Goal: Task Accomplishment & Management: Complete application form

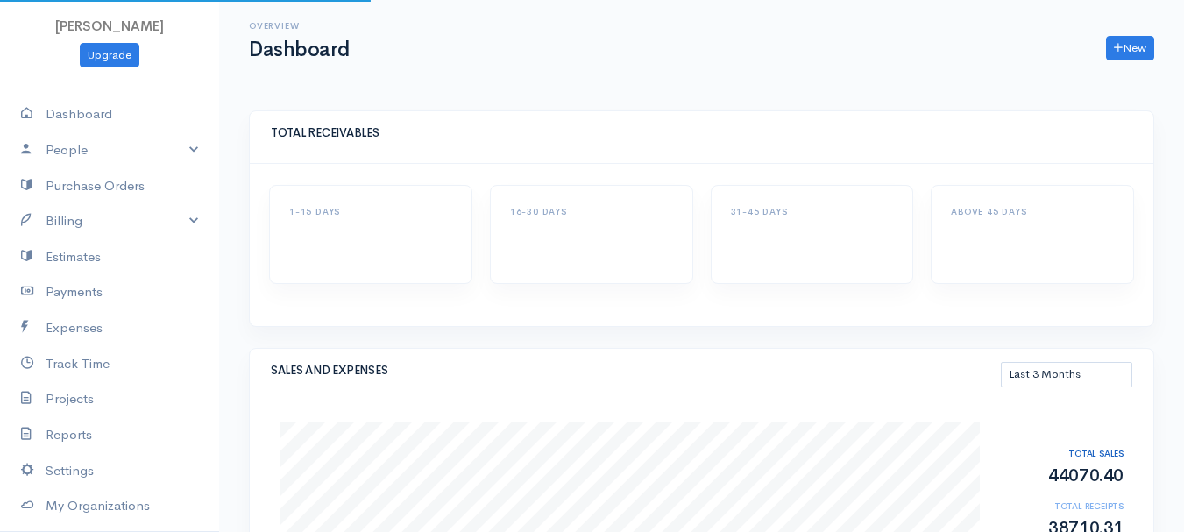
select select "90"
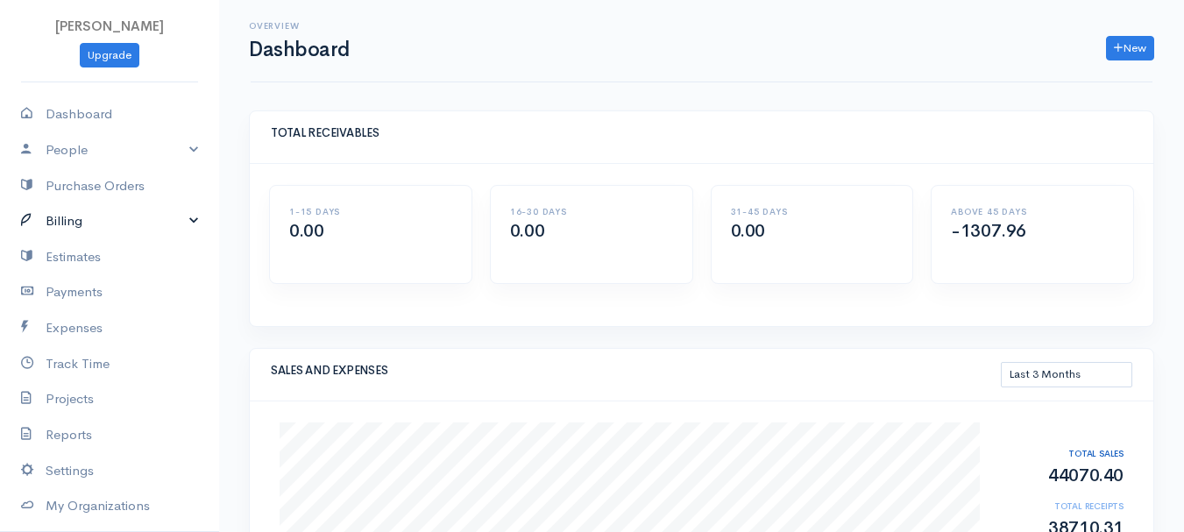
click at [63, 224] on link "Billing" at bounding box center [109, 221] width 219 height 36
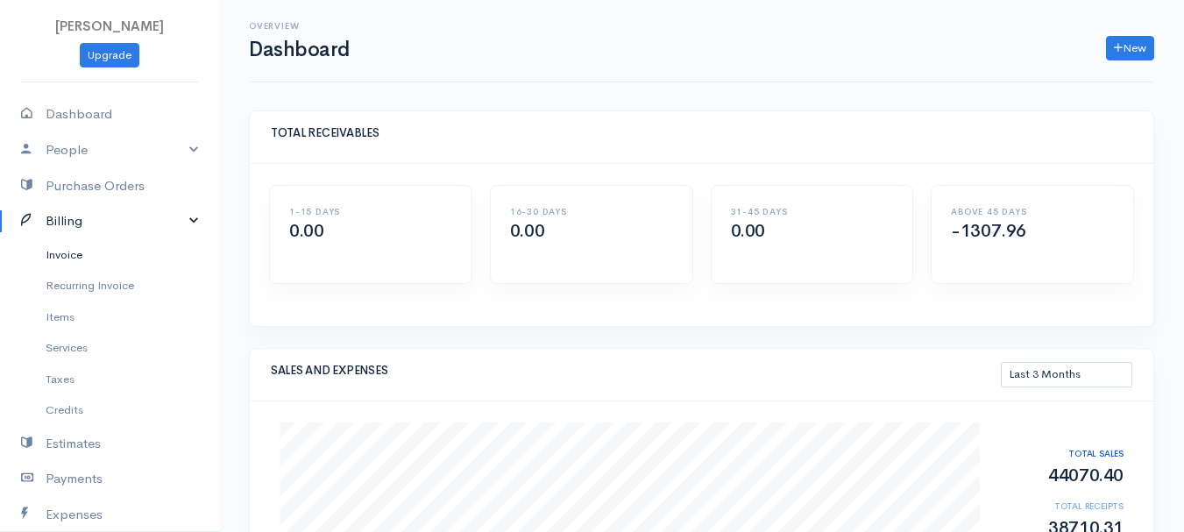
click at [71, 252] on link "Invoice" at bounding box center [109, 255] width 219 height 32
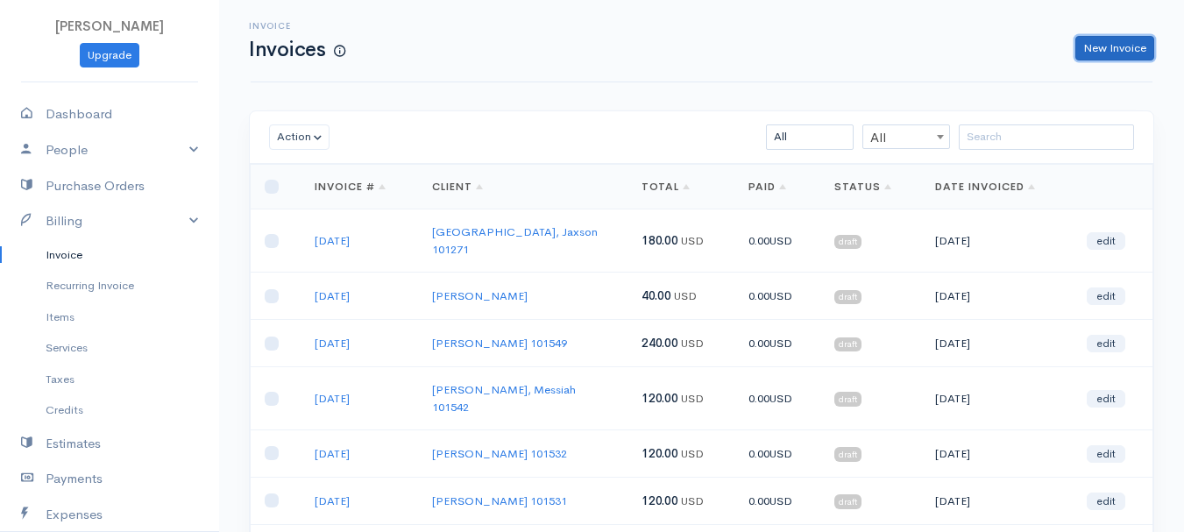
click at [1099, 38] on link "New Invoice" at bounding box center [1114, 48] width 79 height 25
select select "[GEOGRAPHIC_DATA]"
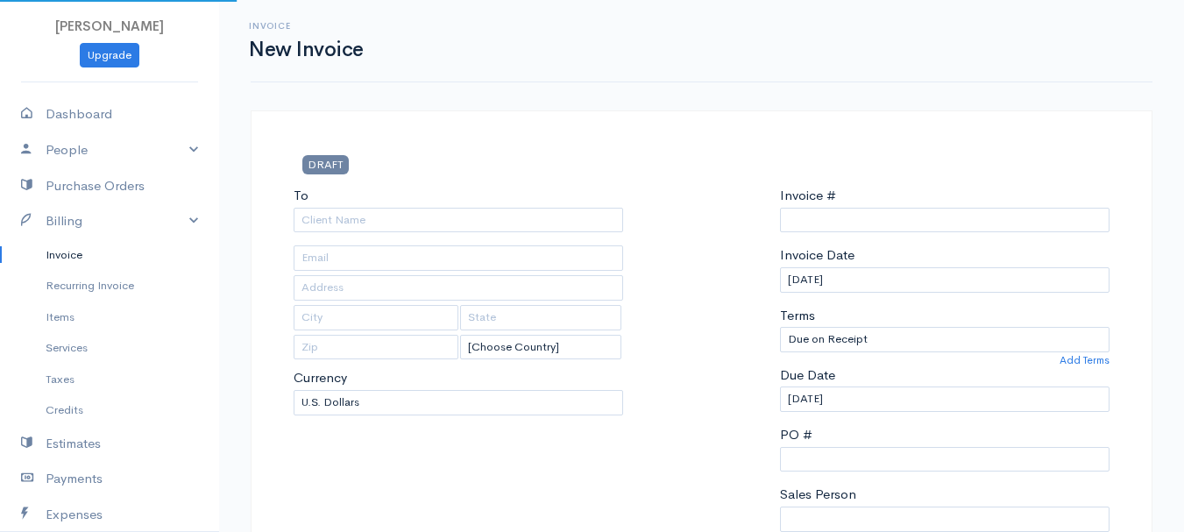
type input "0011212024"
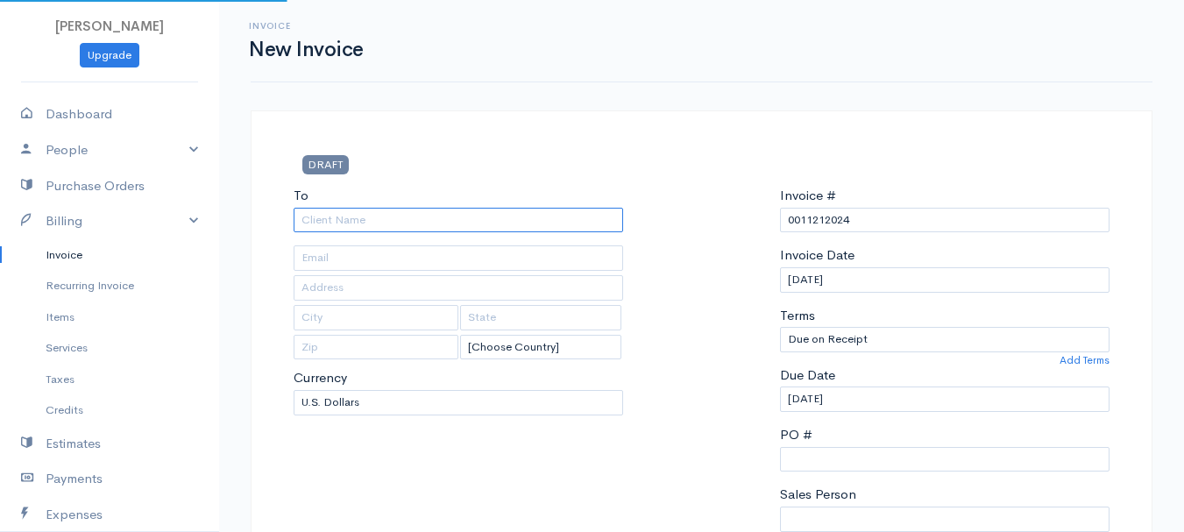
click at [413, 214] on input "To" at bounding box center [458, 220] width 329 height 25
click at [412, 222] on input "abara" at bounding box center [458, 220] width 329 height 25
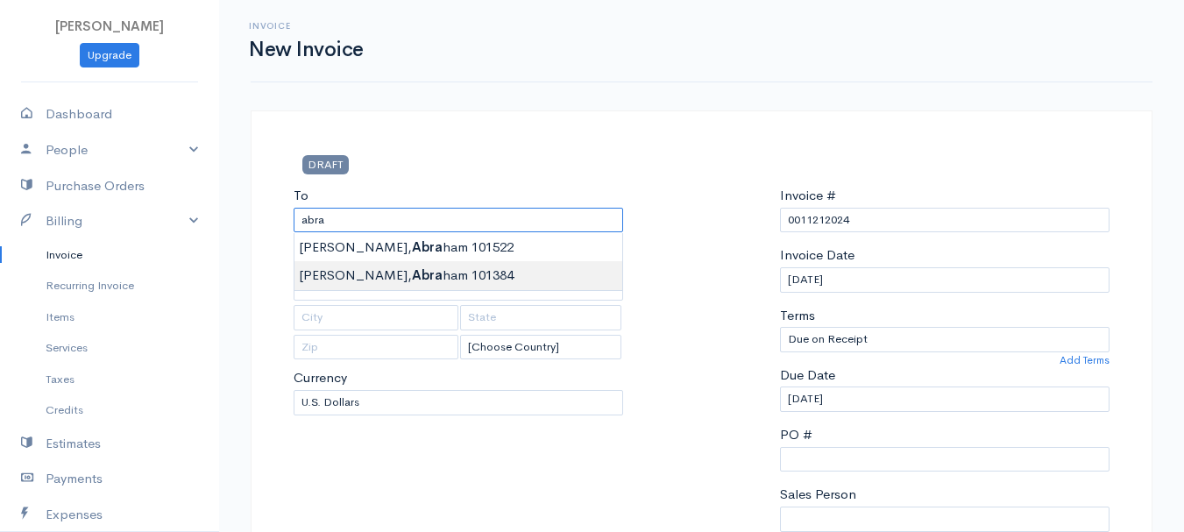
type input "[PERSON_NAME] 101384"
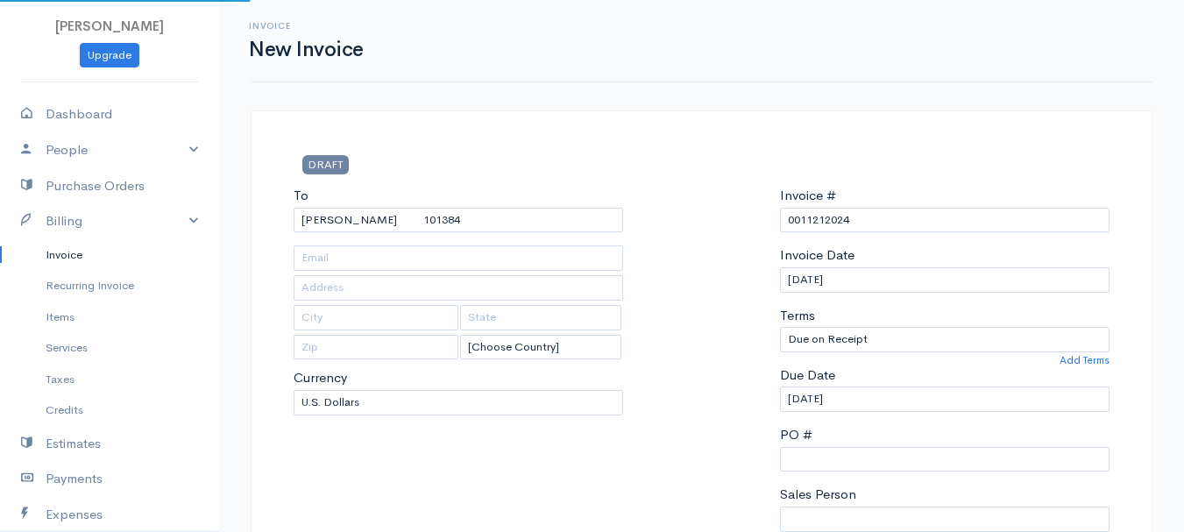
type input "[STREET_ADDRESS]"
type input "Winterport"
type input "[US_STATE]"
type input "04496"
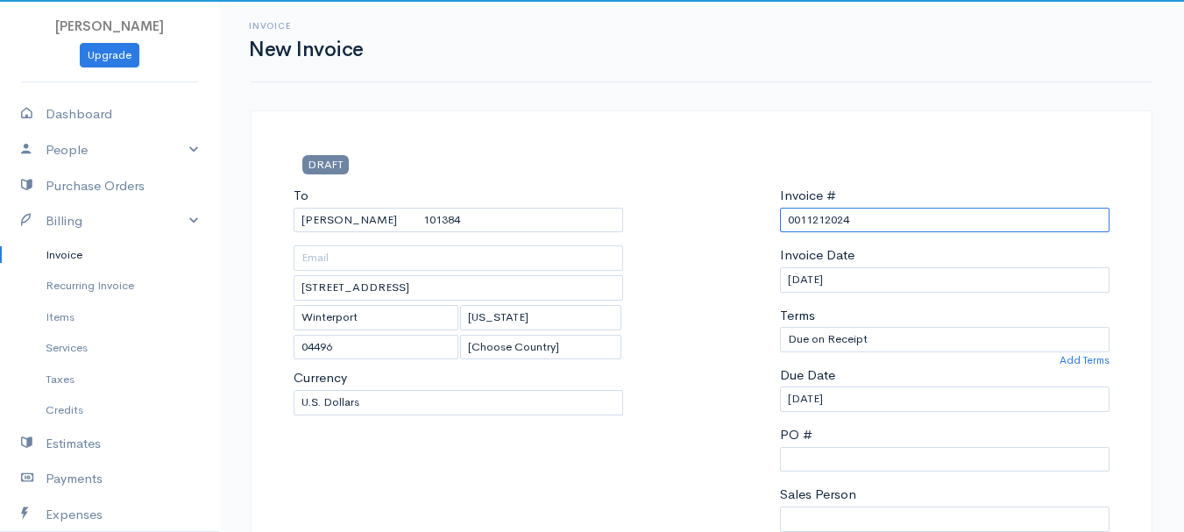
click at [795, 225] on input "0011212024" at bounding box center [944, 220] width 329 height 25
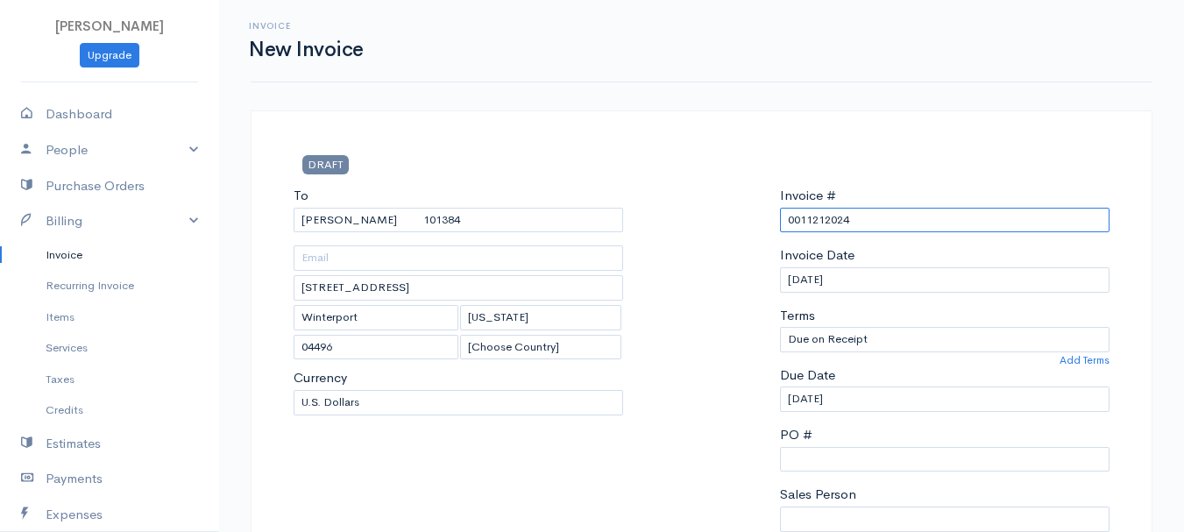
click at [795, 225] on input "0011212024" at bounding box center [944, 220] width 329 height 25
drag, startPoint x: 830, startPoint y: 214, endPoint x: 748, endPoint y: 221, distance: 81.8
click at [748, 221] on div "To [PERSON_NAME] 101384 [STREET_ADDRESS][US_STATE] [Choose Country] [GEOGRAPHIC…" at bounding box center [701, 395] width 833 height 419
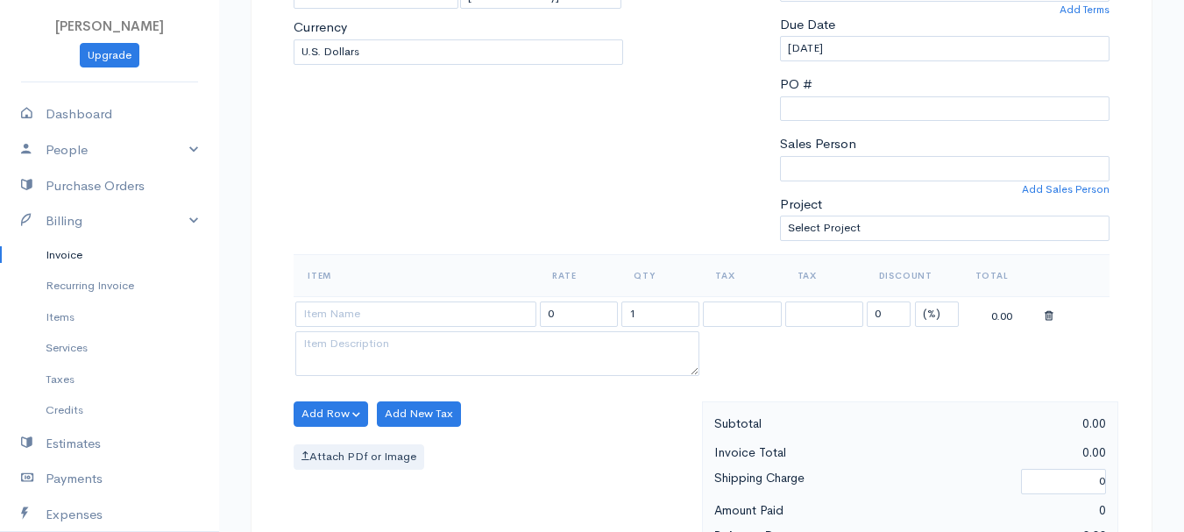
type input "[DATE]"
drag, startPoint x: 930, startPoint y: 309, endPoint x: 936, endPoint y: 325, distance: 16.9
click at [930, 309] on select "(%) Flat" at bounding box center [937, 313] width 44 height 25
select select "2"
click at [915, 301] on select "(%) Flat" at bounding box center [937, 313] width 44 height 25
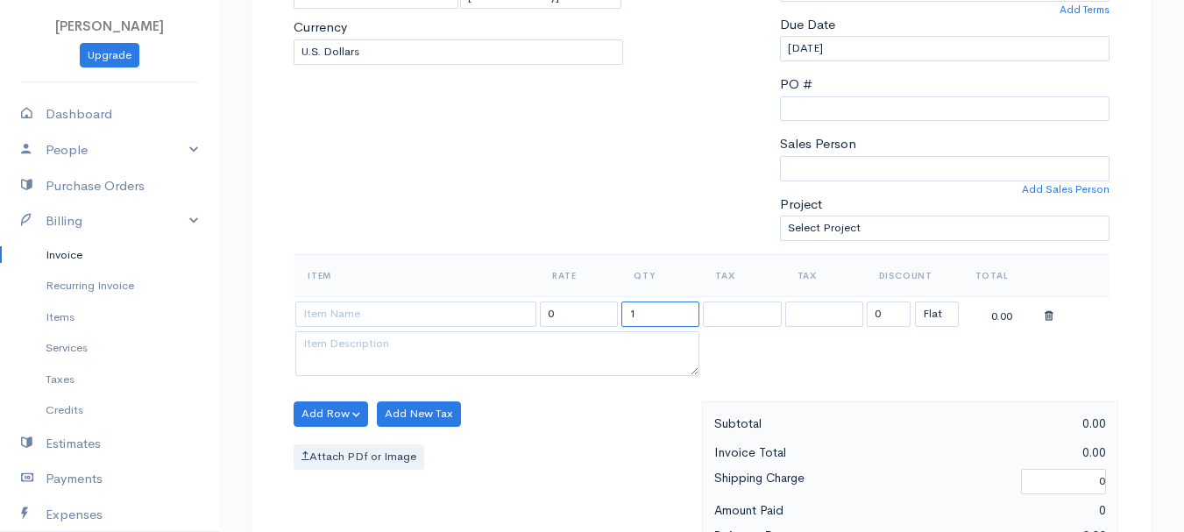
click at [656, 308] on input "1" at bounding box center [660, 313] width 78 height 25
type input "2"
click at [311, 316] on input at bounding box center [415, 313] width 241 height 25
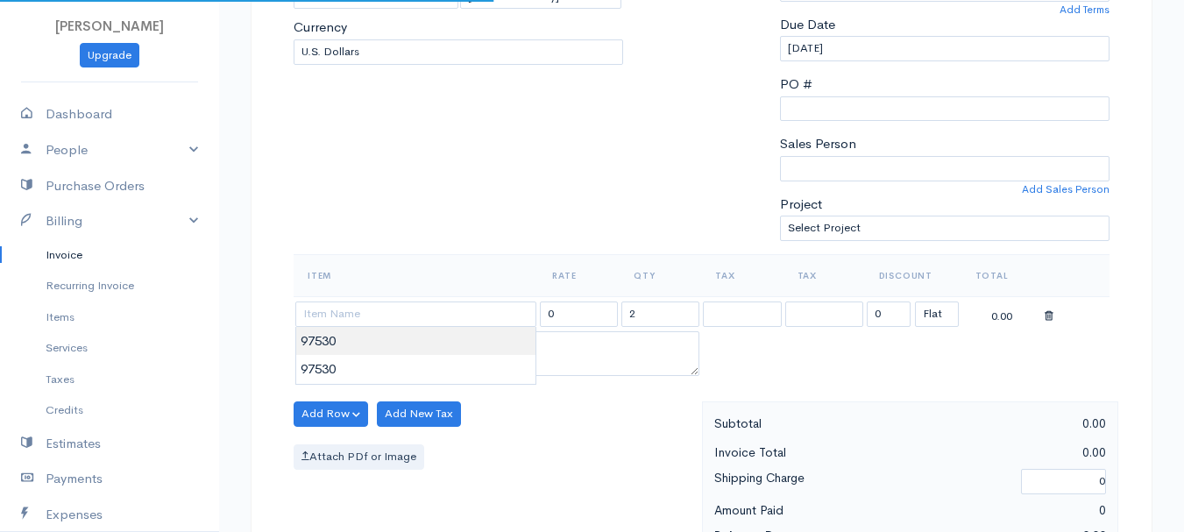
type input "97530"
type input "60.00"
click at [314, 347] on body "[PERSON_NAME] Upgrade Dashboard People Clients Vendors Staff Users Purchase Ord…" at bounding box center [592, 407] width 1184 height 1515
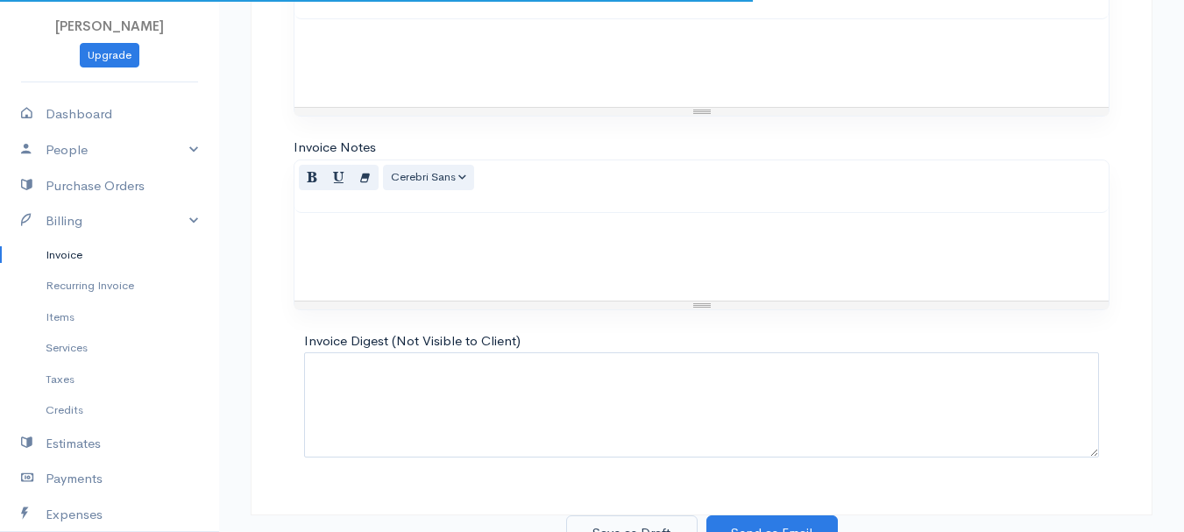
scroll to position [983, 0]
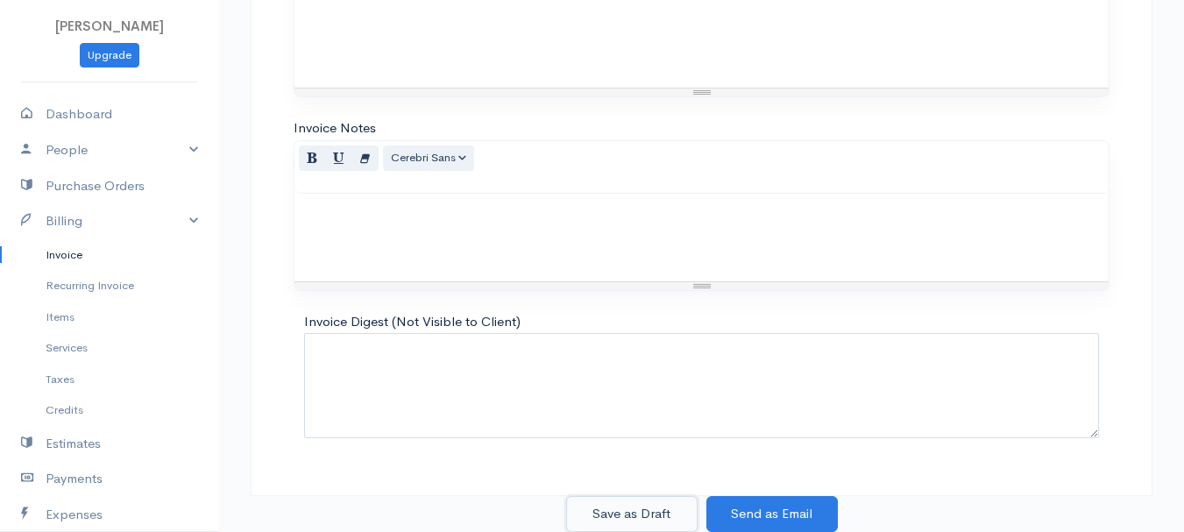
click at [648, 516] on button "Save as Draft" at bounding box center [631, 514] width 131 height 36
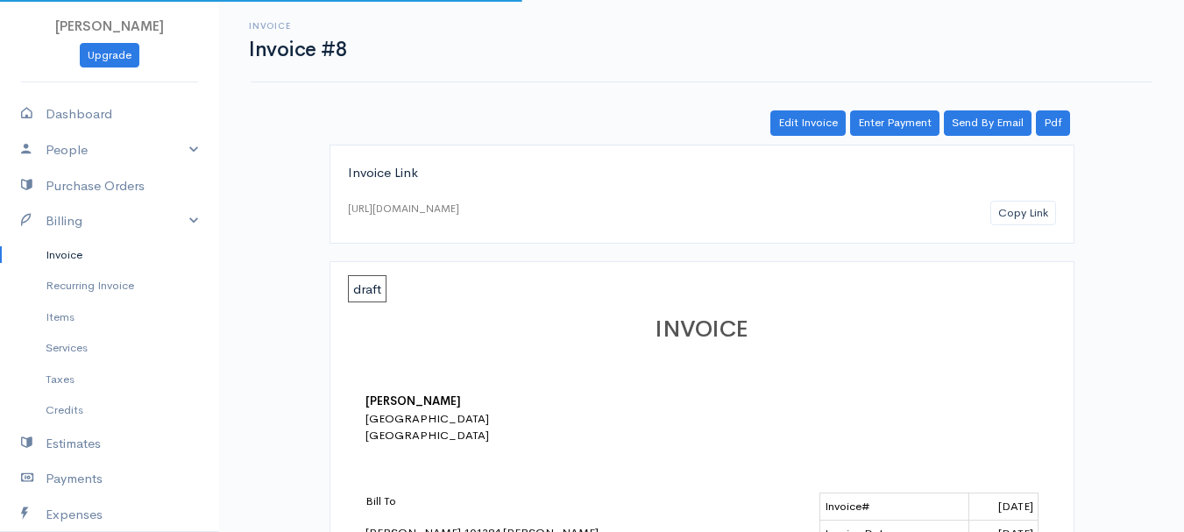
drag, startPoint x: 66, startPoint y: 255, endPoint x: 156, endPoint y: 253, distance: 90.3
click at [66, 255] on link "Invoice" at bounding box center [109, 255] width 219 height 32
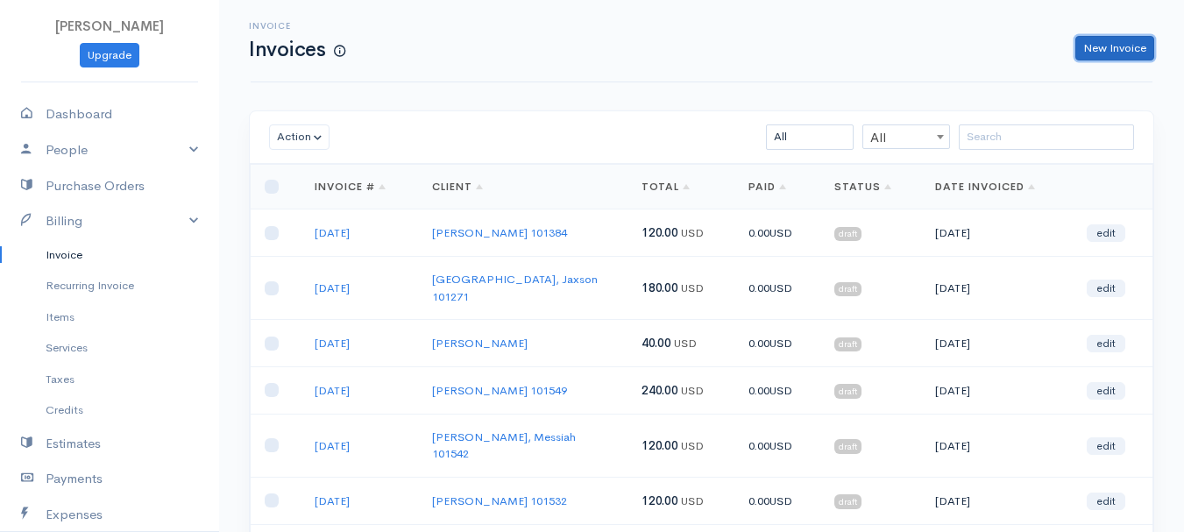
click at [1125, 45] on link "New Invoice" at bounding box center [1114, 48] width 79 height 25
select select "[GEOGRAPHIC_DATA]"
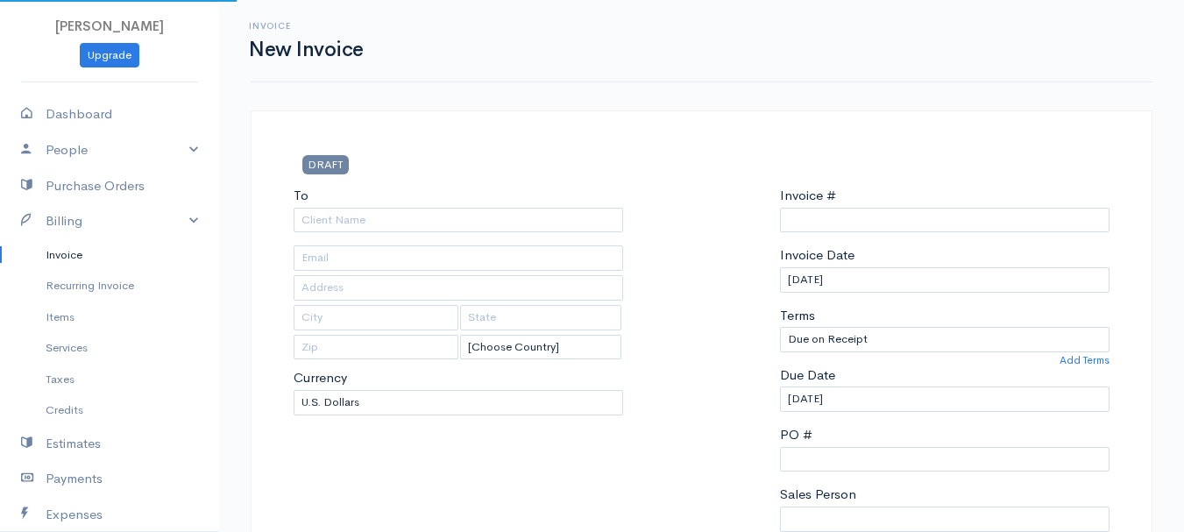
type input "0011212024"
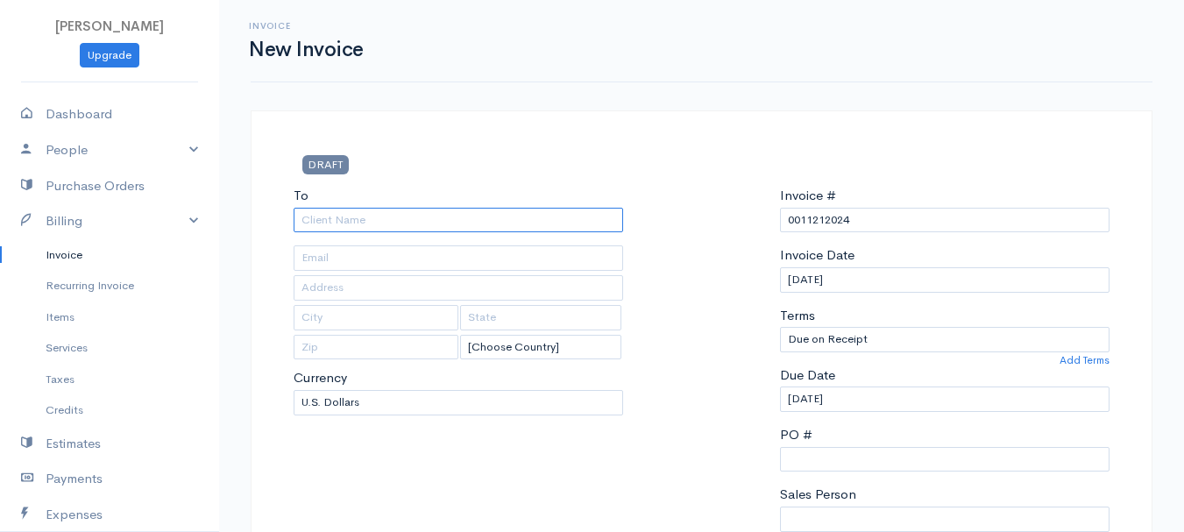
click at [366, 224] on input "To" at bounding box center [458, 220] width 329 height 25
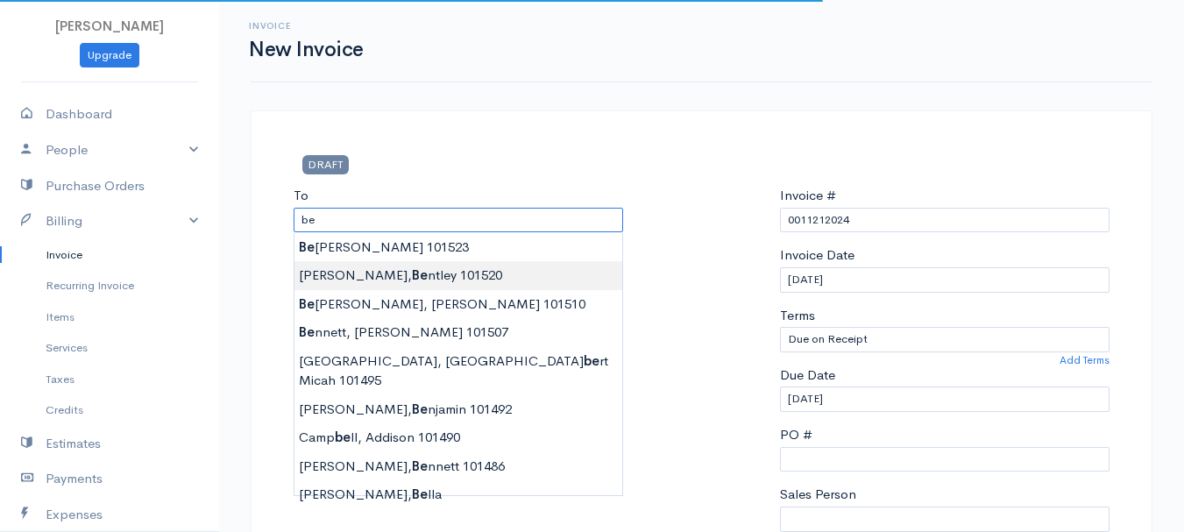
type input "[PERSON_NAME], [PERSON_NAME] 101520"
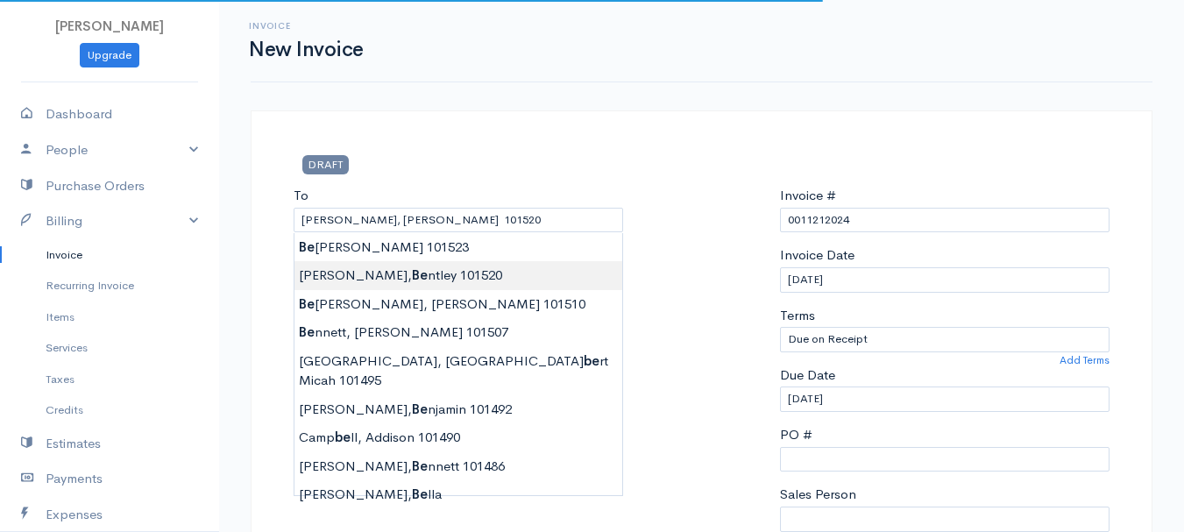
type input "[STREET_ADDRESS]"
type input "Levant"
type input "[US_STATE]"
type input "04456"
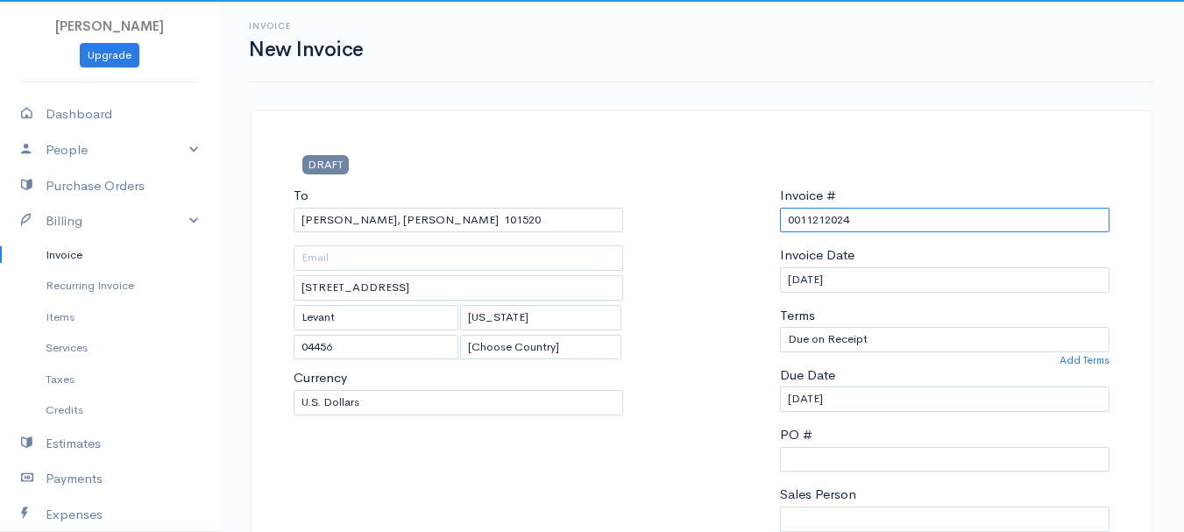
click at [817, 224] on input "0011212024" at bounding box center [944, 220] width 329 height 25
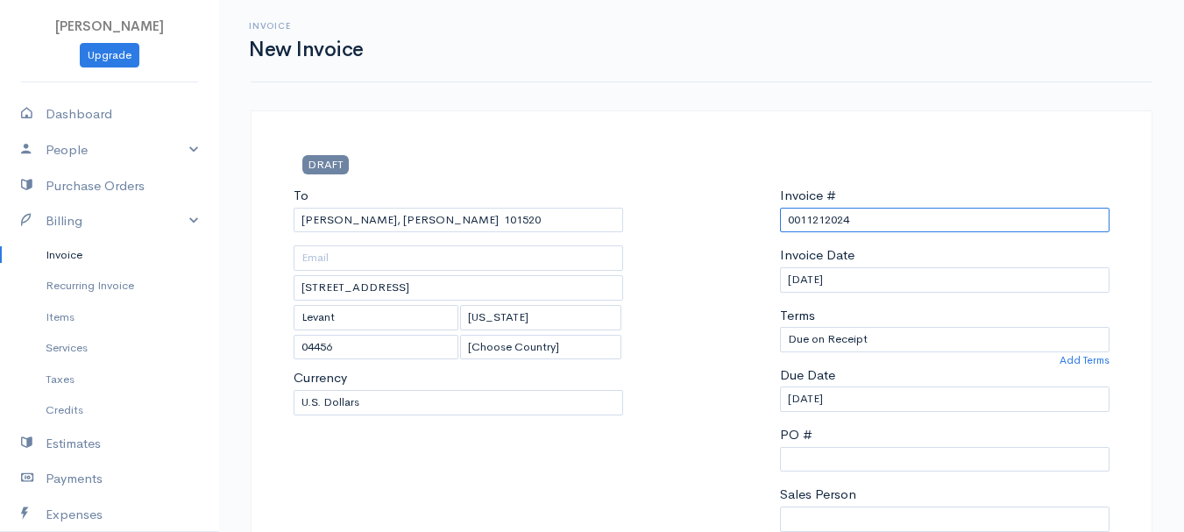
click at [817, 224] on input "0011212024" at bounding box center [944, 220] width 329 height 25
paste input "[DATE]"
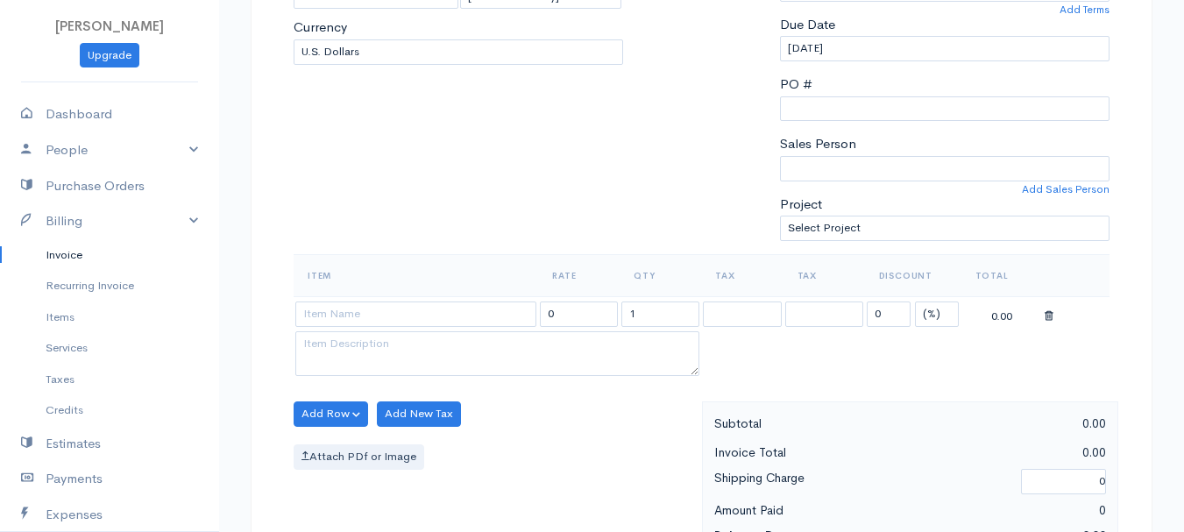
type input "[DATE]"
click at [938, 314] on select "(%) Flat" at bounding box center [937, 313] width 44 height 25
select select "2"
click at [915, 301] on select "(%) Flat" at bounding box center [937, 313] width 44 height 25
click at [641, 321] on input "1" at bounding box center [660, 313] width 78 height 25
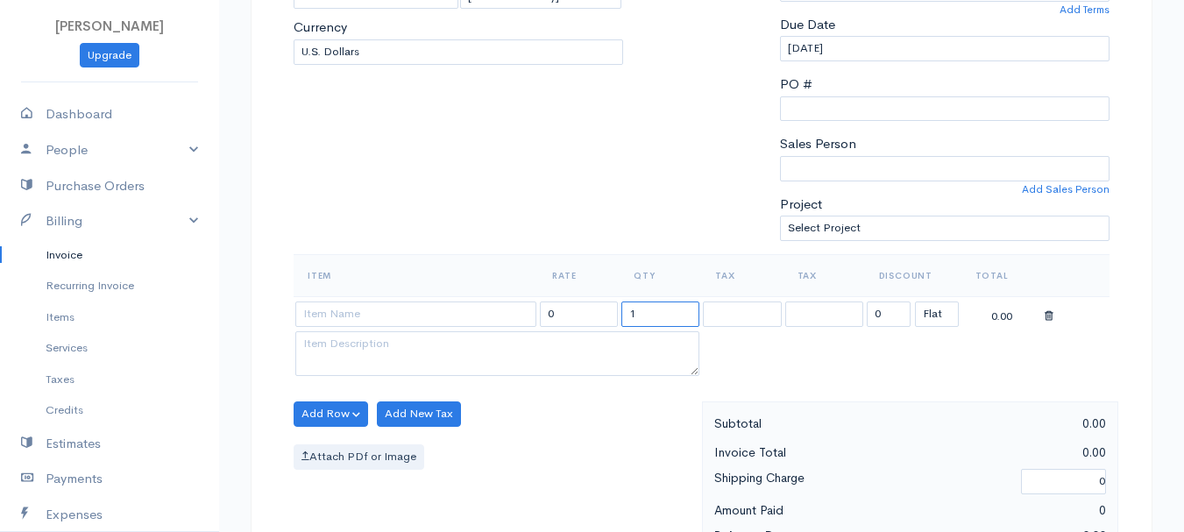
click at [641, 321] on input "1" at bounding box center [660, 313] width 78 height 25
type input "2"
click at [394, 306] on input at bounding box center [415, 313] width 241 height 25
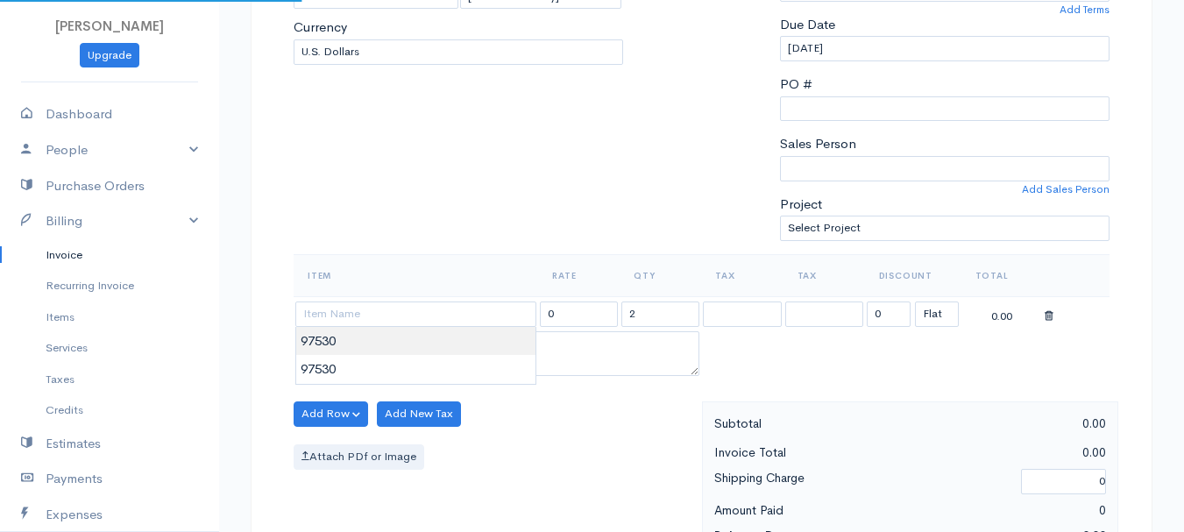
type input "97530"
type input "60.00"
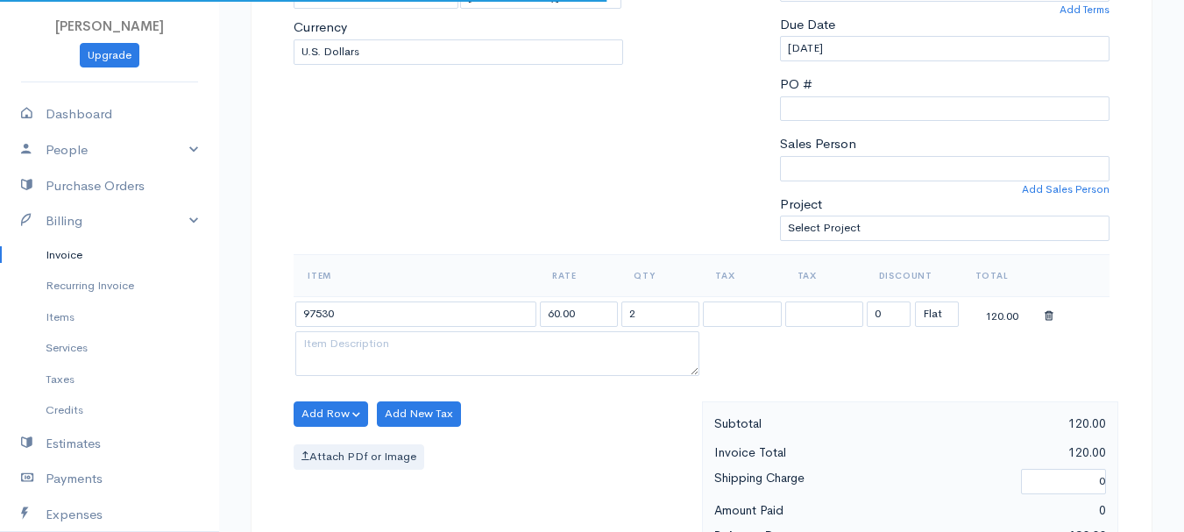
click at [397, 351] on body "[PERSON_NAME] Upgrade Dashboard People Clients Vendors Staff Users Purchase Ord…" at bounding box center [592, 407] width 1184 height 1515
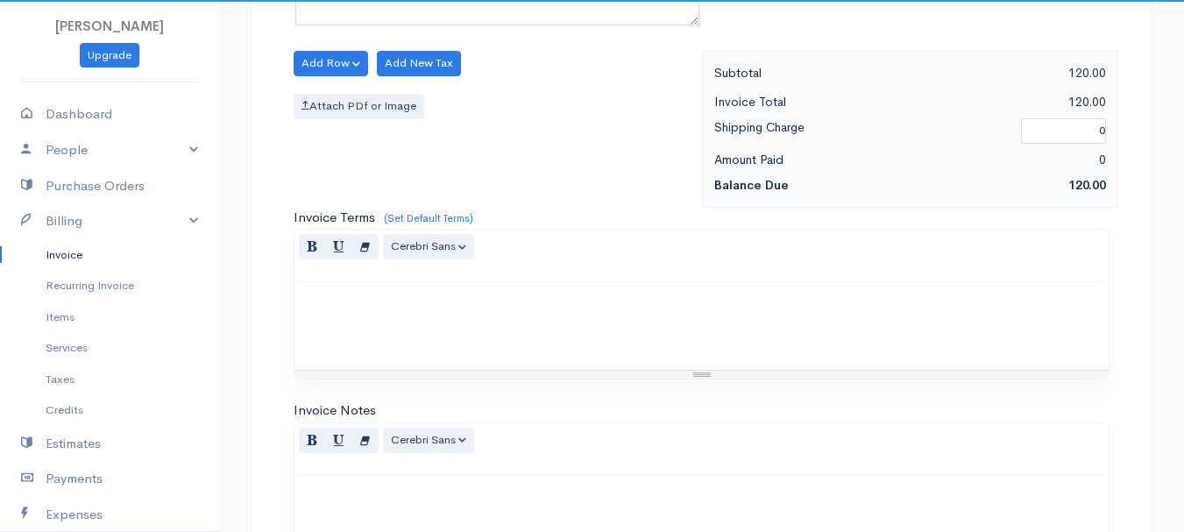
scroll to position [983, 0]
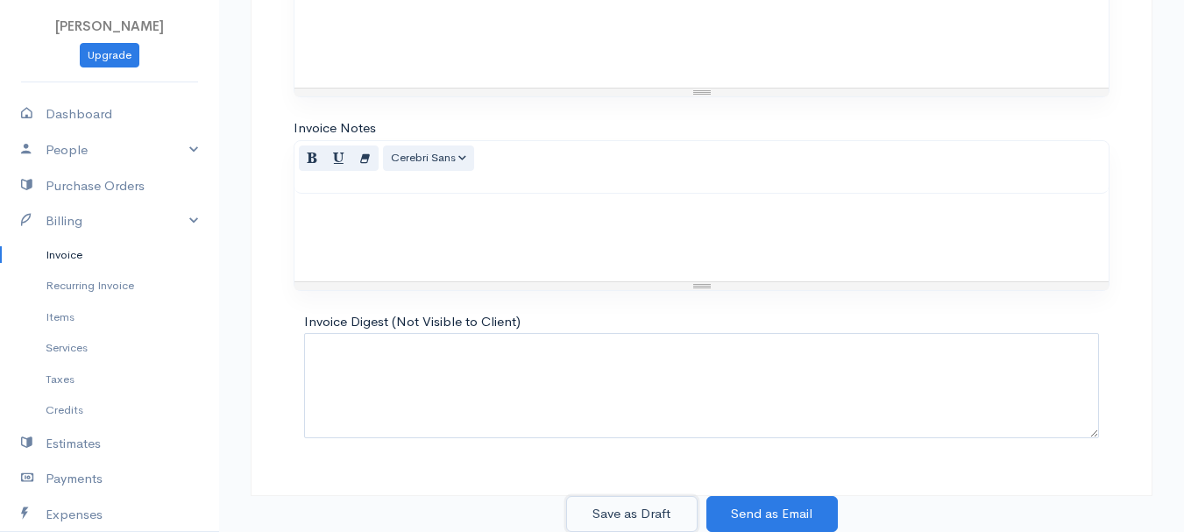
click at [648, 506] on button "Save as Draft" at bounding box center [631, 514] width 131 height 36
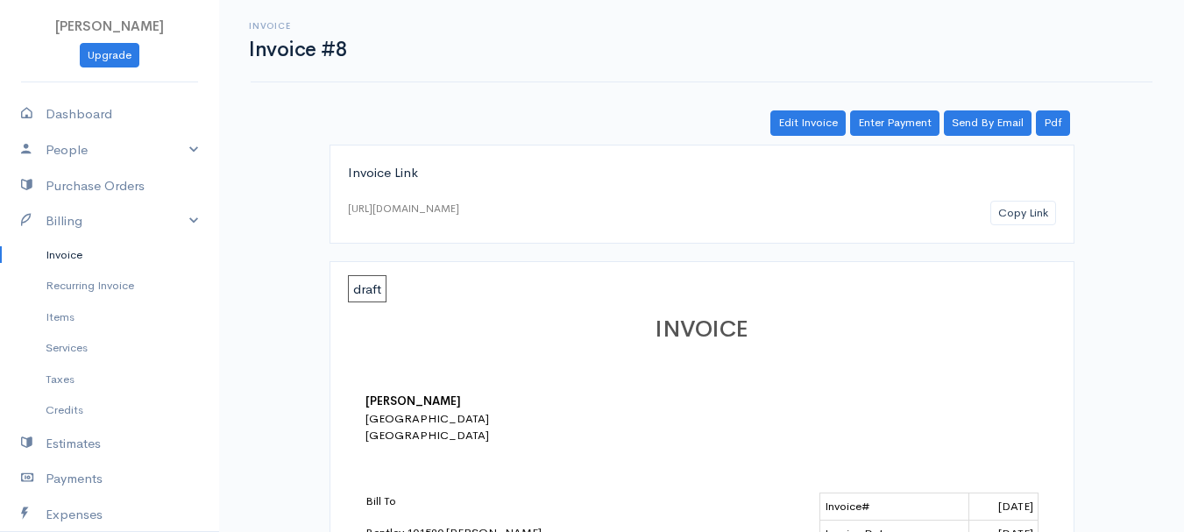
click at [61, 251] on link "Invoice" at bounding box center [109, 255] width 219 height 32
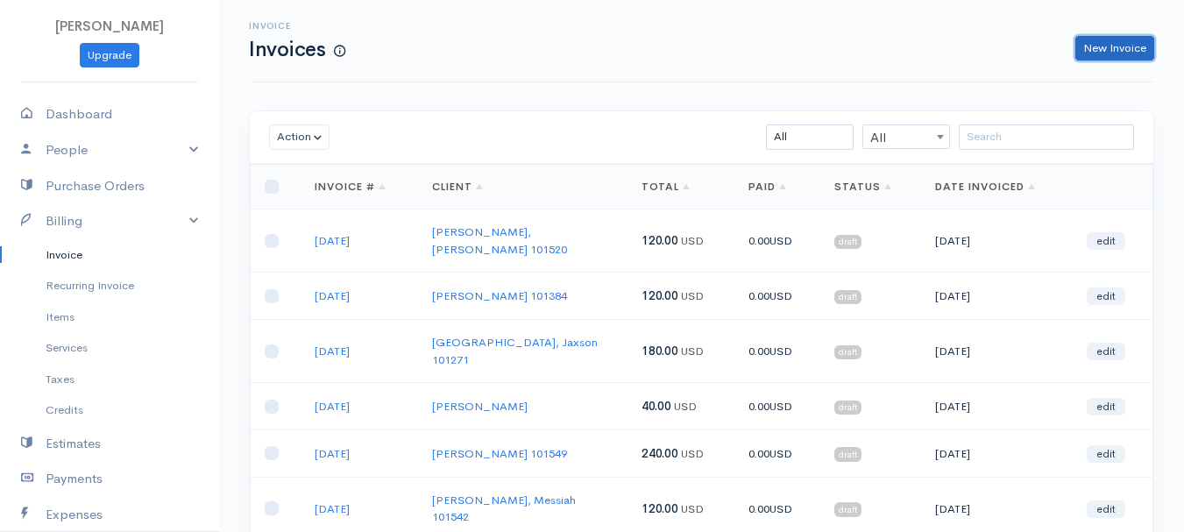
click at [1129, 41] on link "New Invoice" at bounding box center [1114, 48] width 79 height 25
select select "[GEOGRAPHIC_DATA]"
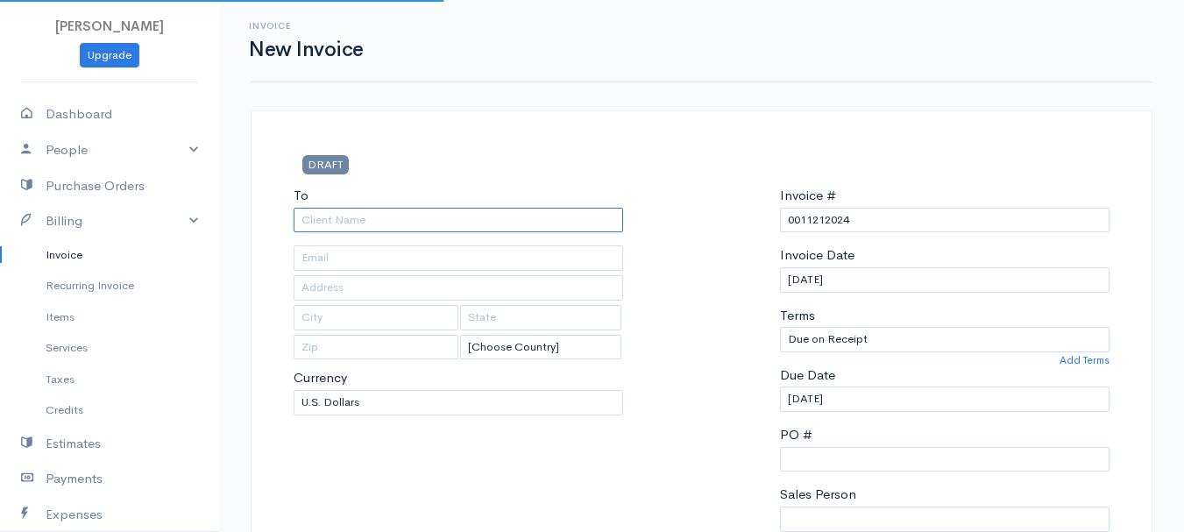
click at [358, 223] on input "To" at bounding box center [458, 220] width 329 height 25
click at [360, 215] on input "pak" at bounding box center [458, 220] width 329 height 25
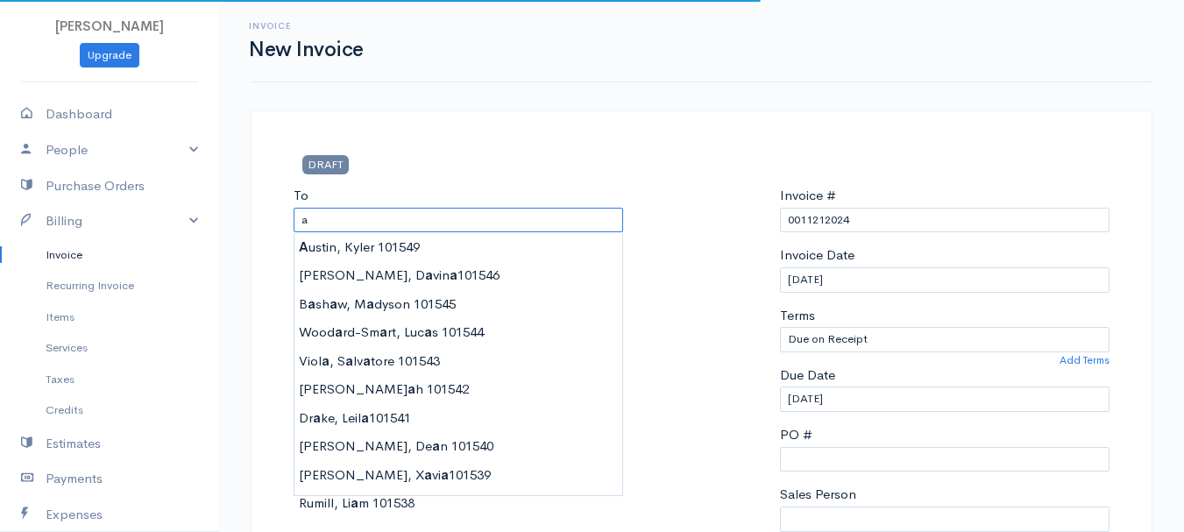
click at [360, 215] on input "a" at bounding box center [458, 220] width 329 height 25
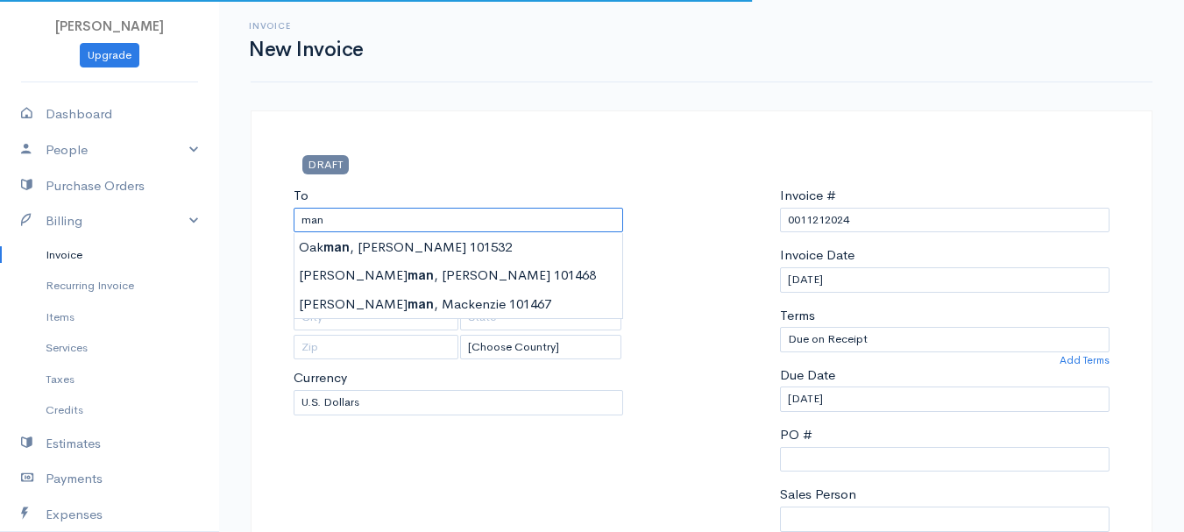
type input "[PERSON_NAME] 101532"
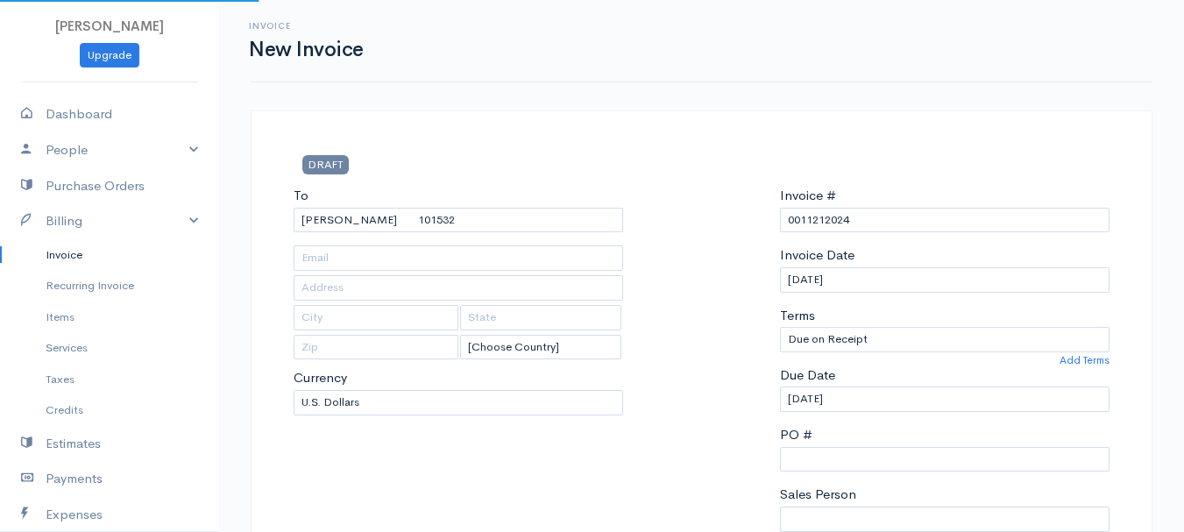
type input "[STREET_ADDRESS]"
type input "[PERSON_NAME]"
type input "[US_STATE]"
type input "04428"
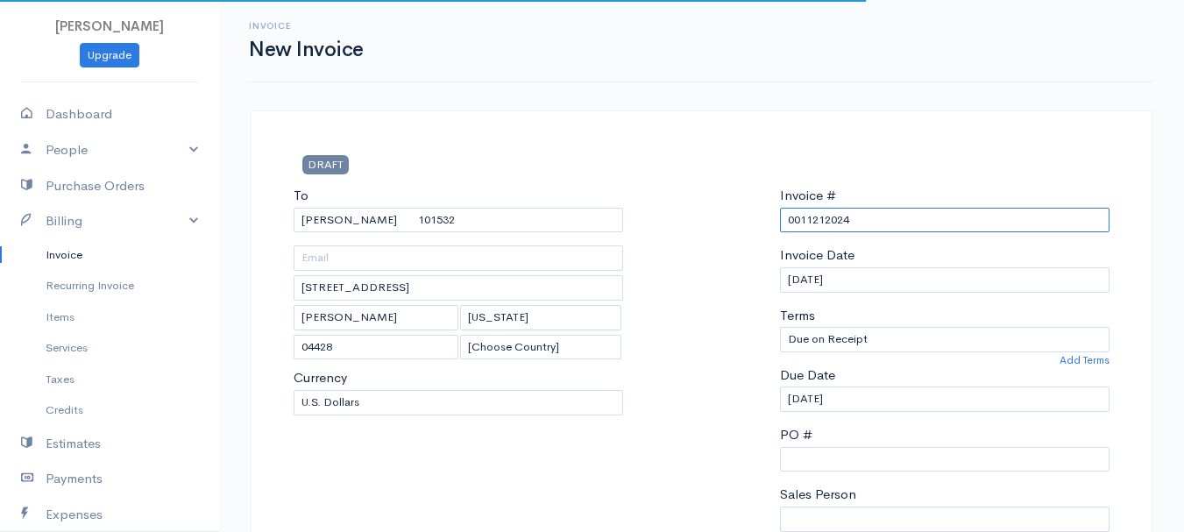
click at [818, 219] on input "0011212024" at bounding box center [944, 220] width 329 height 25
click at [818, 218] on input "0011212024" at bounding box center [944, 220] width 329 height 25
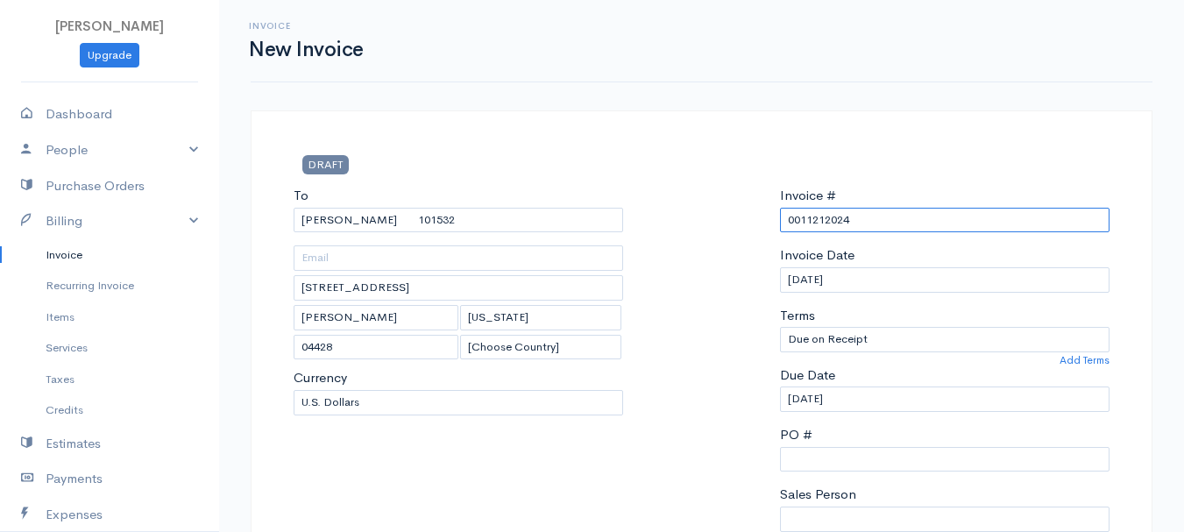
paste input "[DATE]"
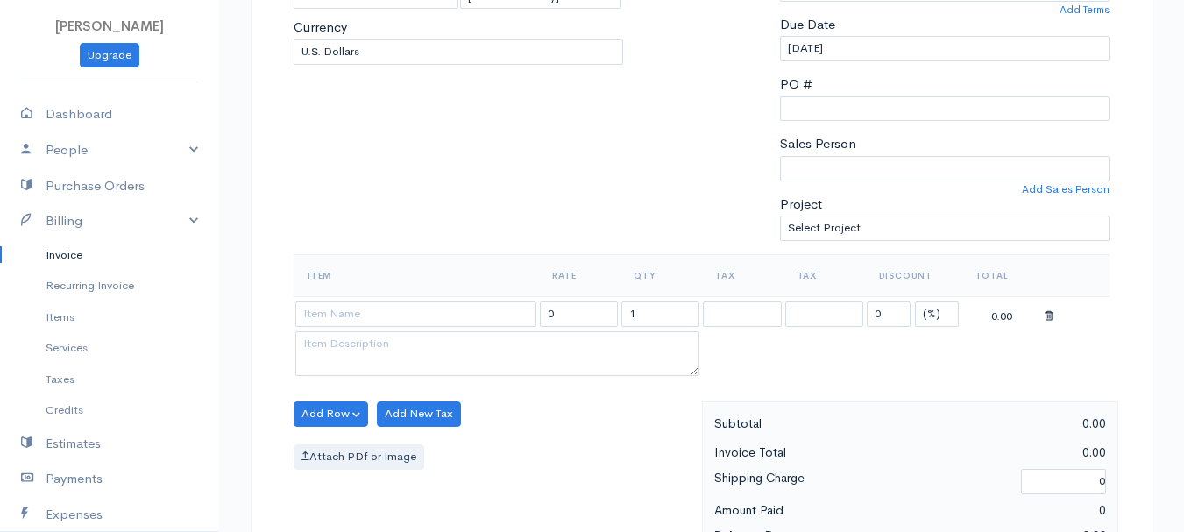
type input "[DATE]"
click at [931, 306] on select "(%) Flat" at bounding box center [937, 313] width 44 height 25
select select "2"
click at [915, 301] on select "(%) Flat" at bounding box center [937, 313] width 44 height 25
click at [677, 308] on input "1" at bounding box center [660, 313] width 78 height 25
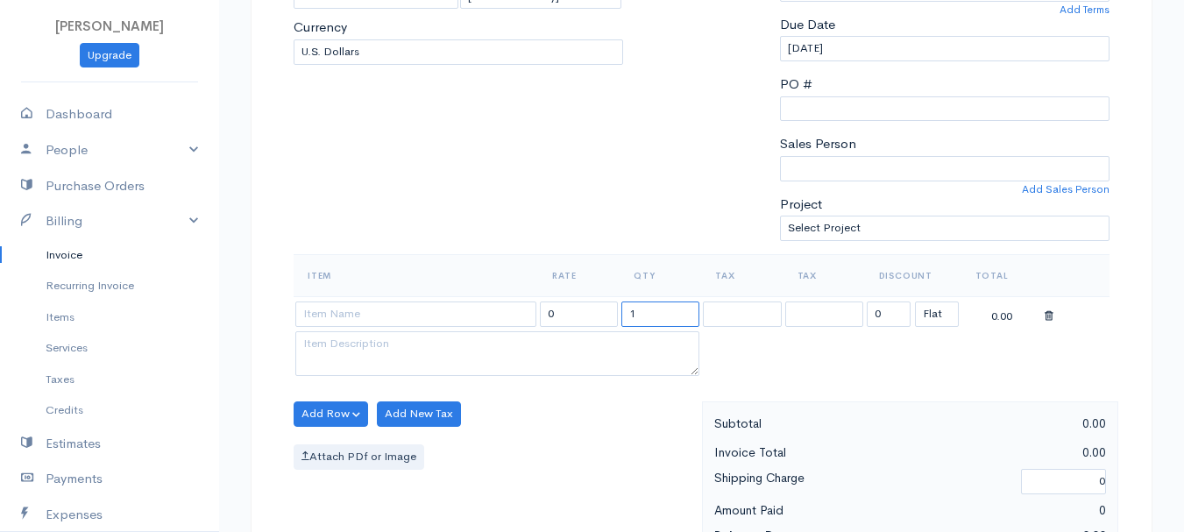
click at [677, 308] on input "1" at bounding box center [660, 313] width 78 height 25
type input "2"
click at [474, 306] on input at bounding box center [415, 313] width 241 height 25
type input "97530"
type input "60.00"
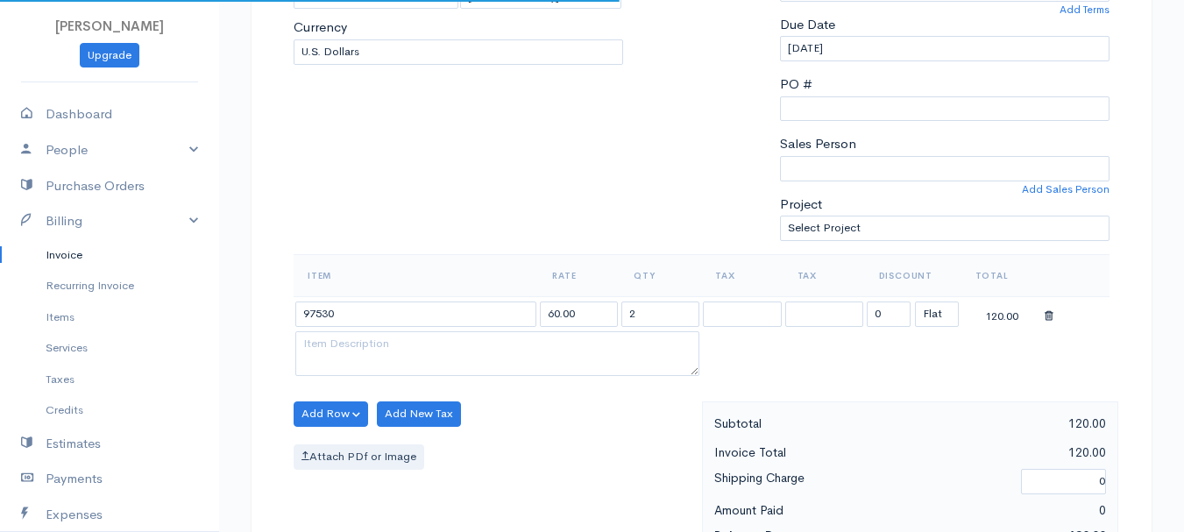
click at [483, 346] on body "[PERSON_NAME] Upgrade Dashboard People Clients Vendors Staff Users Purchase Ord…" at bounding box center [592, 407] width 1184 height 1515
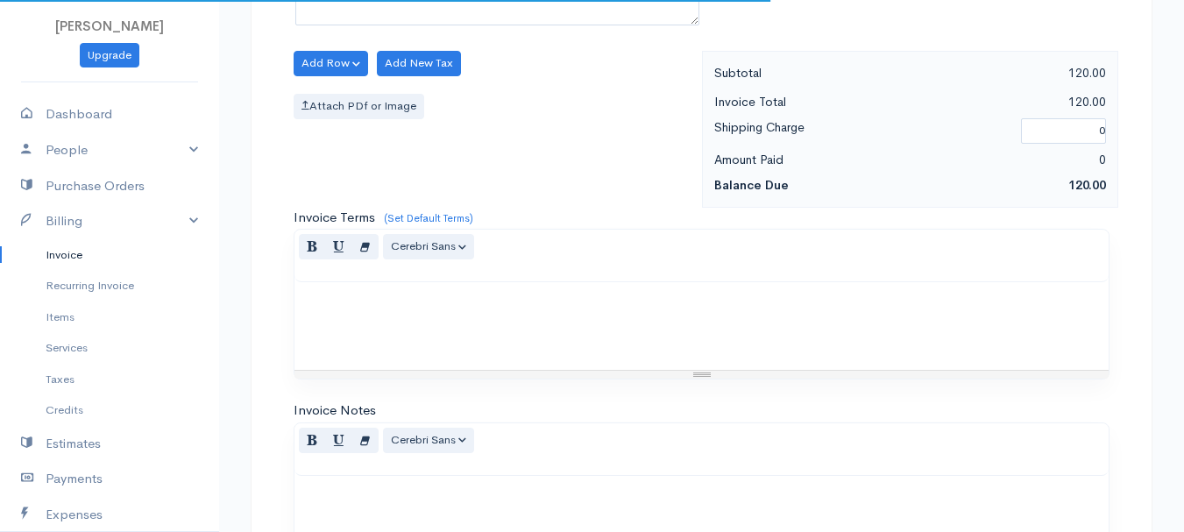
scroll to position [983, 0]
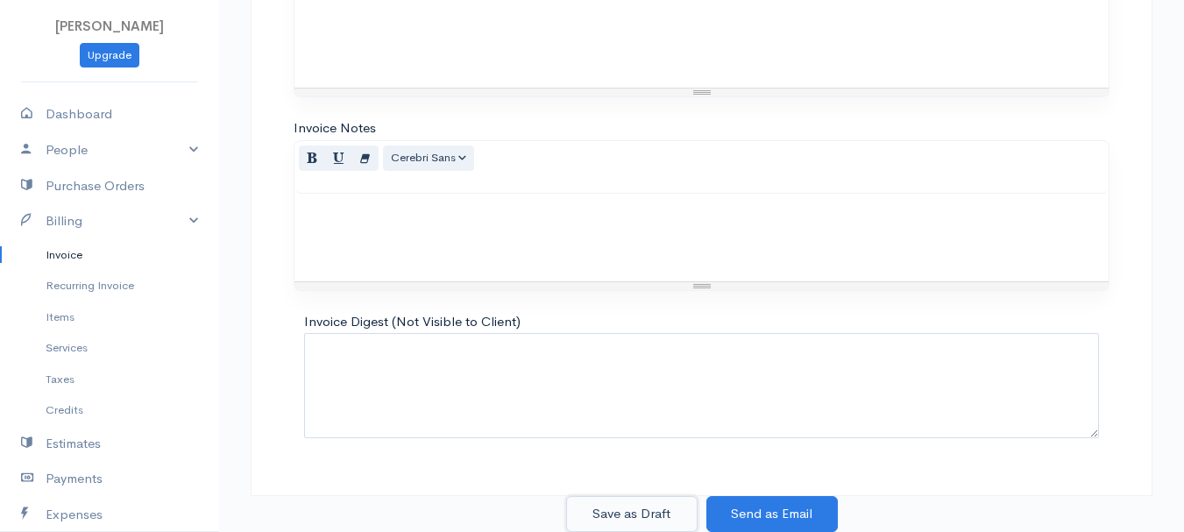
click at [629, 520] on button "Save as Draft" at bounding box center [631, 514] width 131 height 36
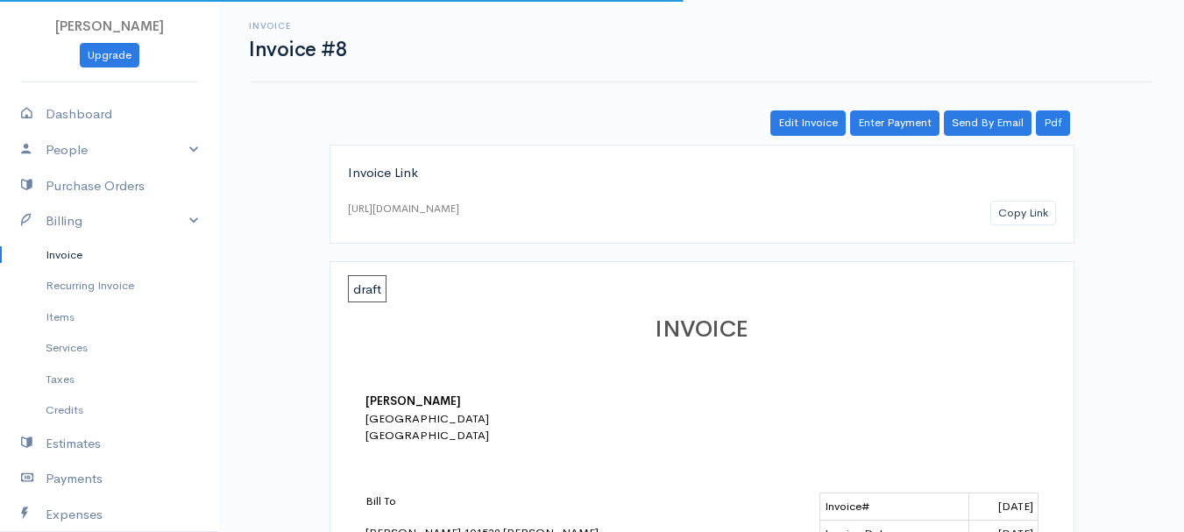
click at [60, 253] on link "Invoice" at bounding box center [109, 255] width 219 height 32
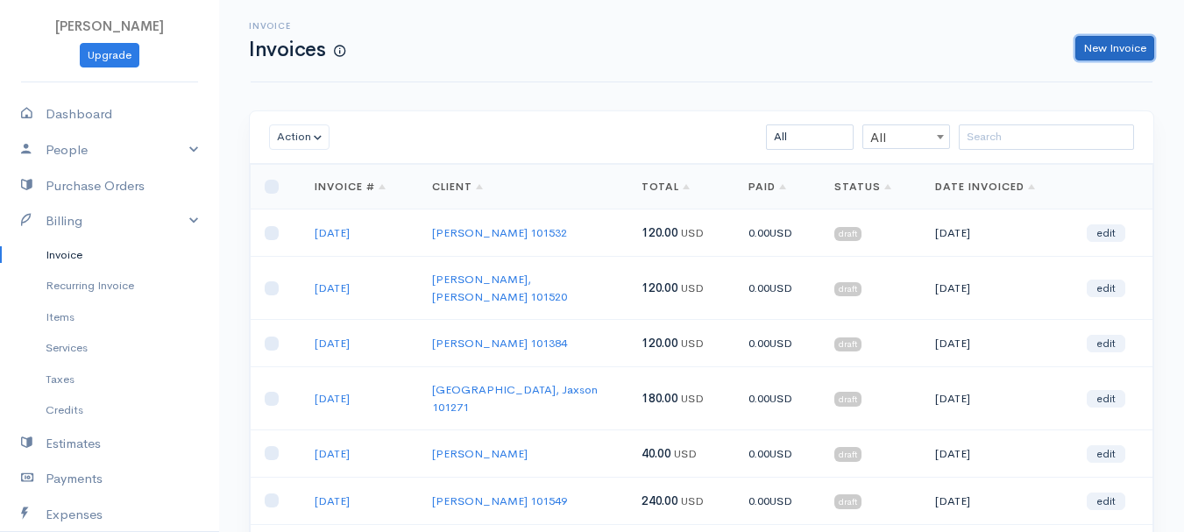
click at [1117, 53] on link "New Invoice" at bounding box center [1114, 48] width 79 height 25
select select "[GEOGRAPHIC_DATA]"
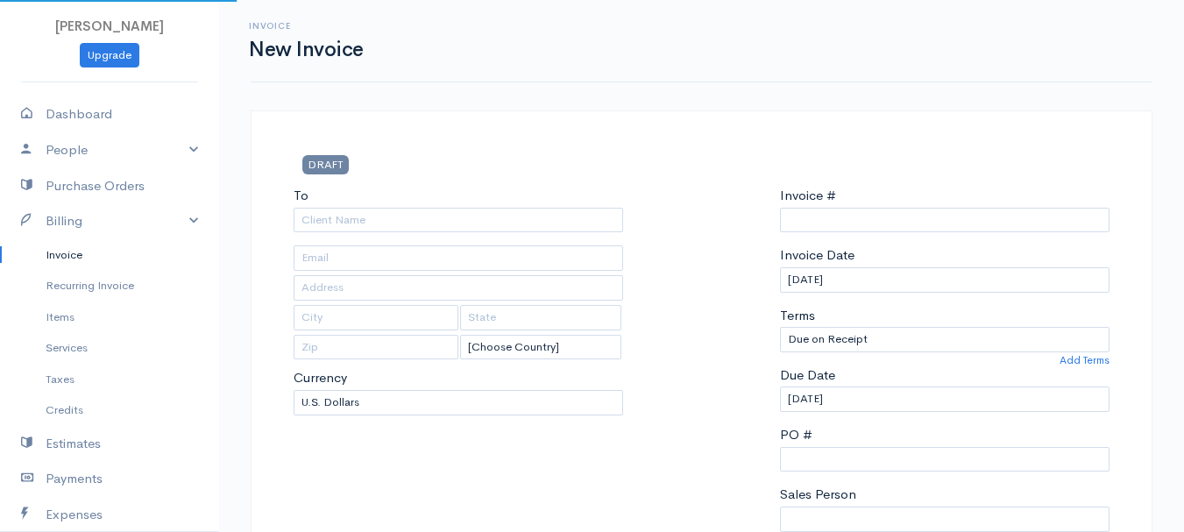
type input "0011212024"
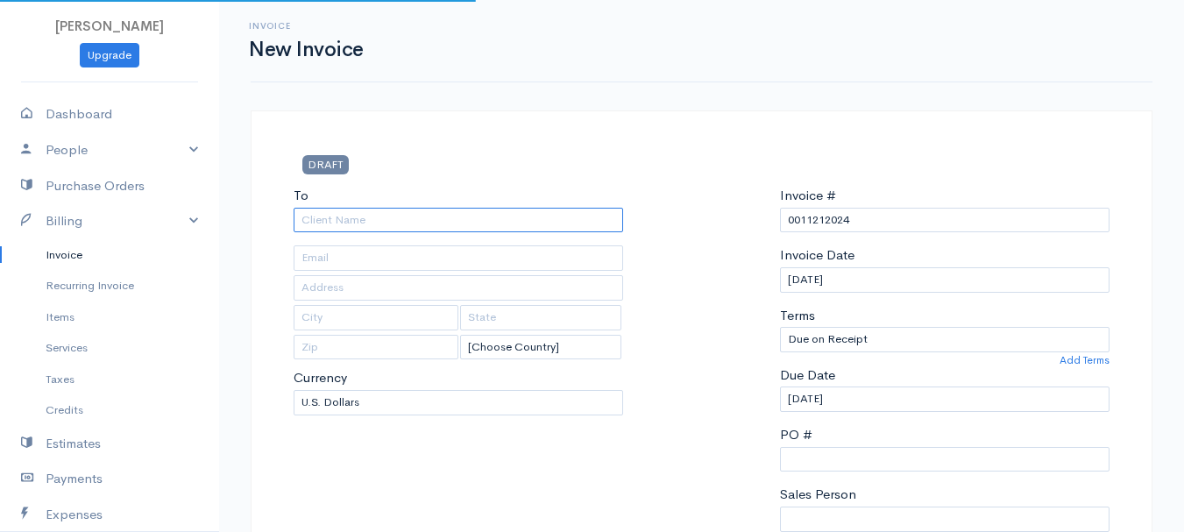
click at [412, 223] on input "To" at bounding box center [458, 220] width 329 height 25
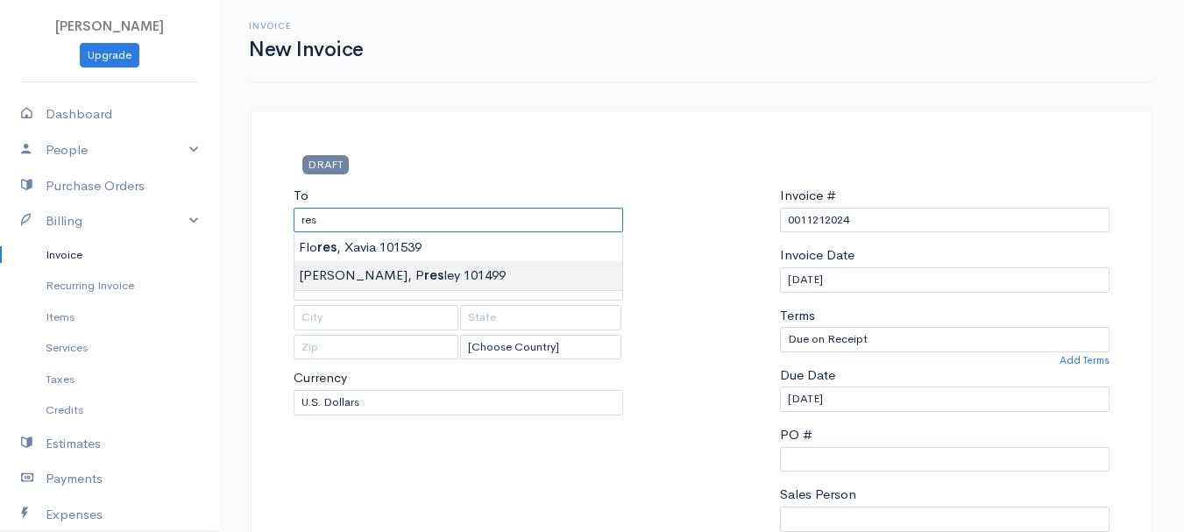
type input "[PERSON_NAME], [PERSON_NAME] 101499"
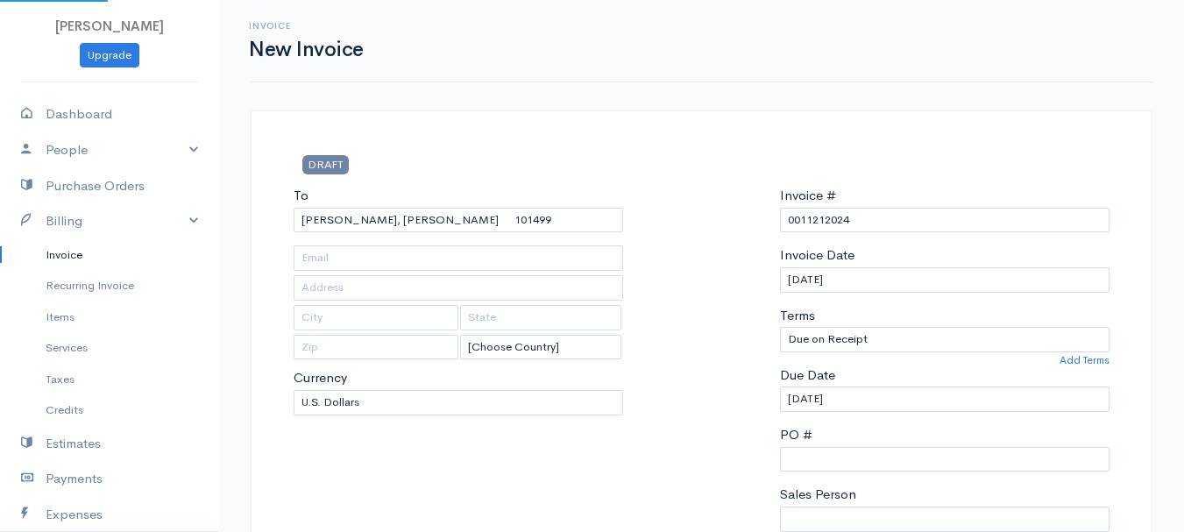
type input "[STREET_ADDRESS]"
type input "Hampden"
type input "[US_STATE]"
type input "04444"
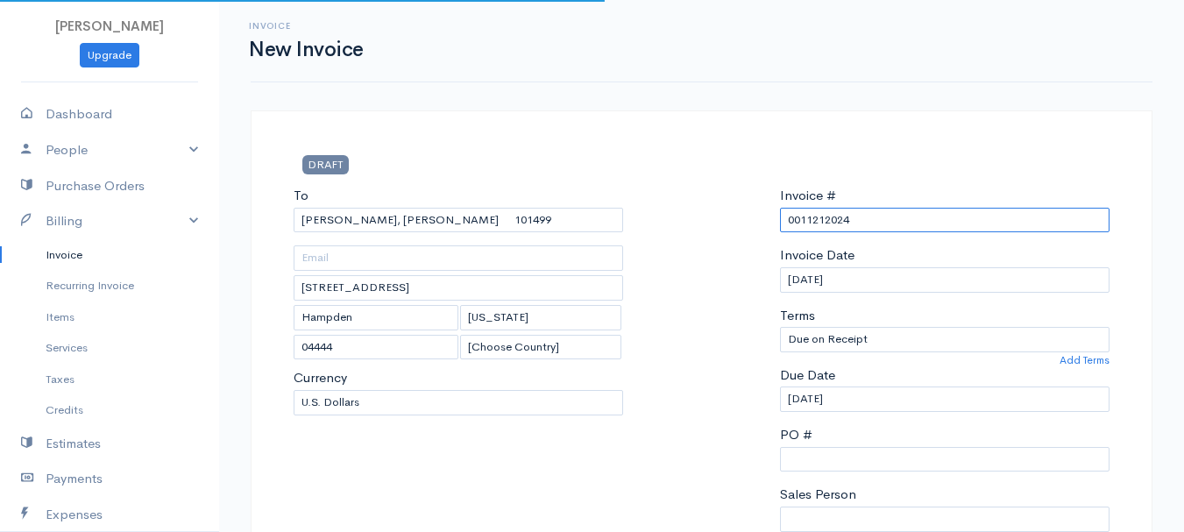
click at [819, 216] on input "0011212024" at bounding box center [944, 220] width 329 height 25
paste input "[DATE]"
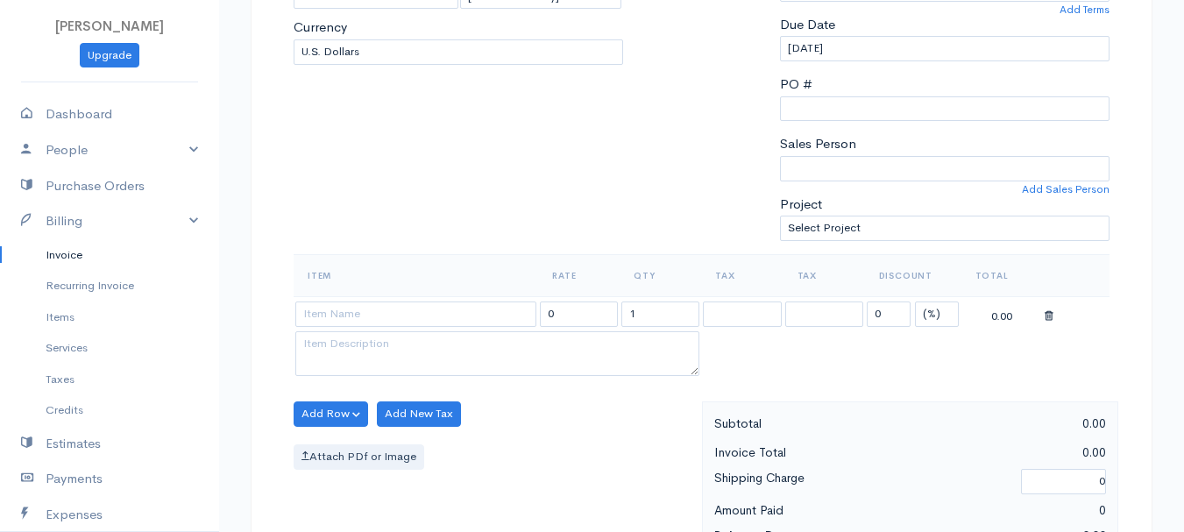
type input "[DATE]"
click at [938, 312] on select "(%) Flat" at bounding box center [937, 313] width 44 height 25
select select "2"
click at [915, 301] on select "(%) Flat" at bounding box center [937, 313] width 44 height 25
click at [674, 324] on input "1" at bounding box center [660, 313] width 78 height 25
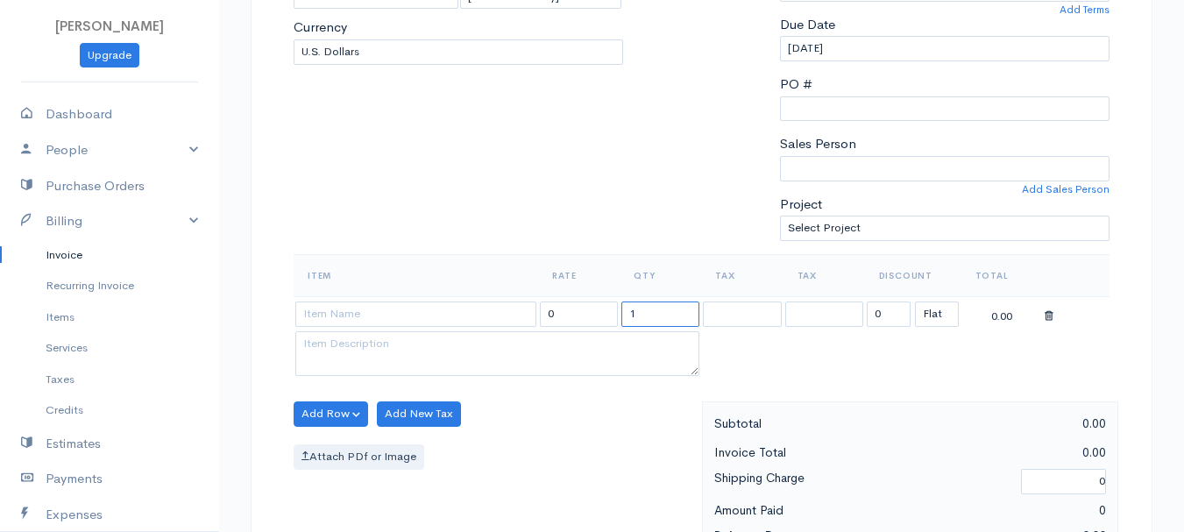
click at [674, 324] on input "1" at bounding box center [660, 313] width 78 height 25
type input "2"
click at [460, 321] on input at bounding box center [415, 313] width 241 height 25
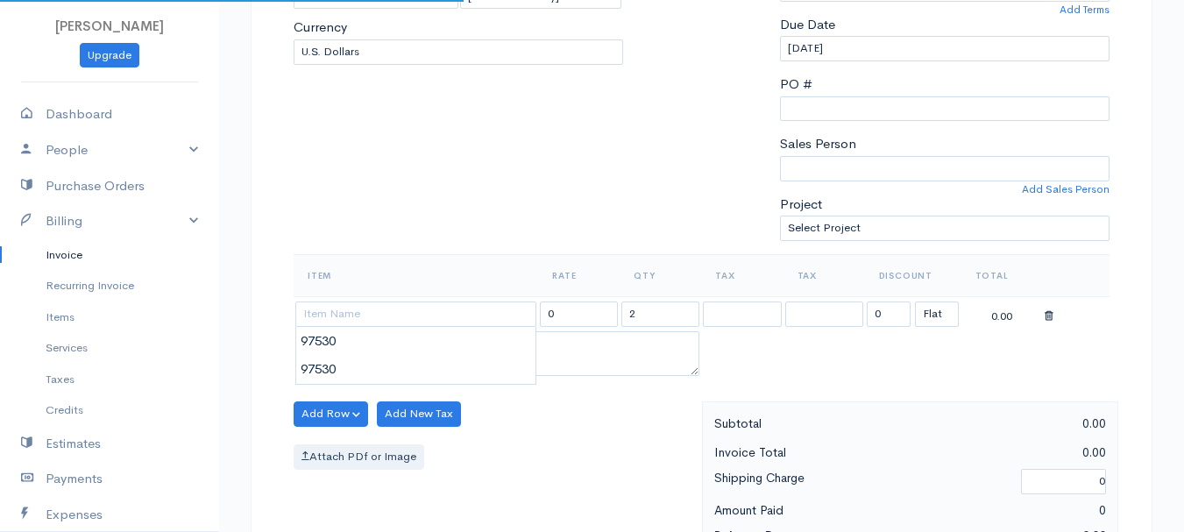
type input "97530"
type input "60.00"
click at [464, 339] on body "[PERSON_NAME] Upgrade Dashboard People Clients Vendors Staff Users Purchase Ord…" at bounding box center [592, 407] width 1184 height 1515
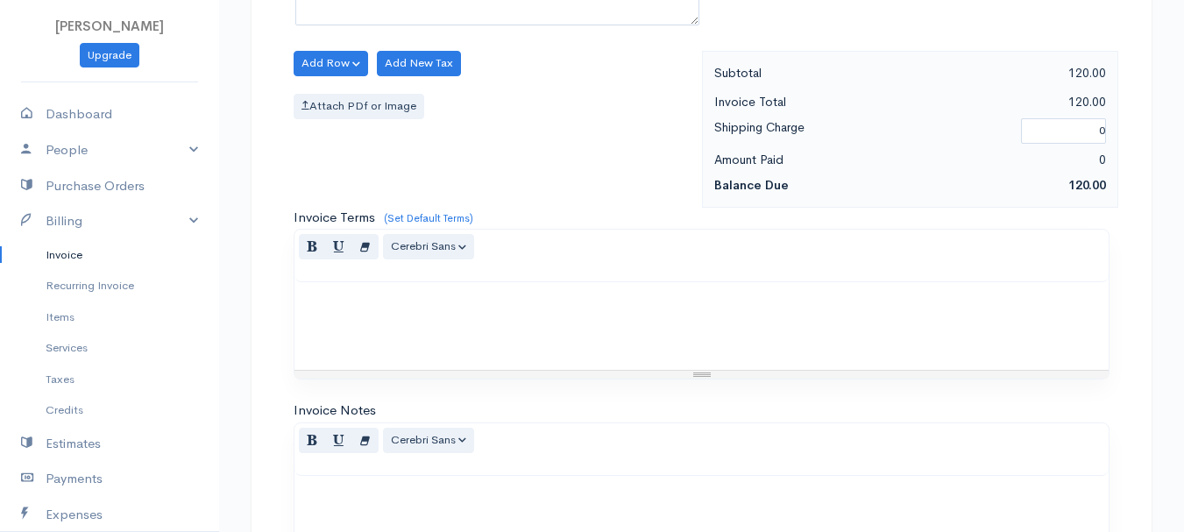
scroll to position [983, 0]
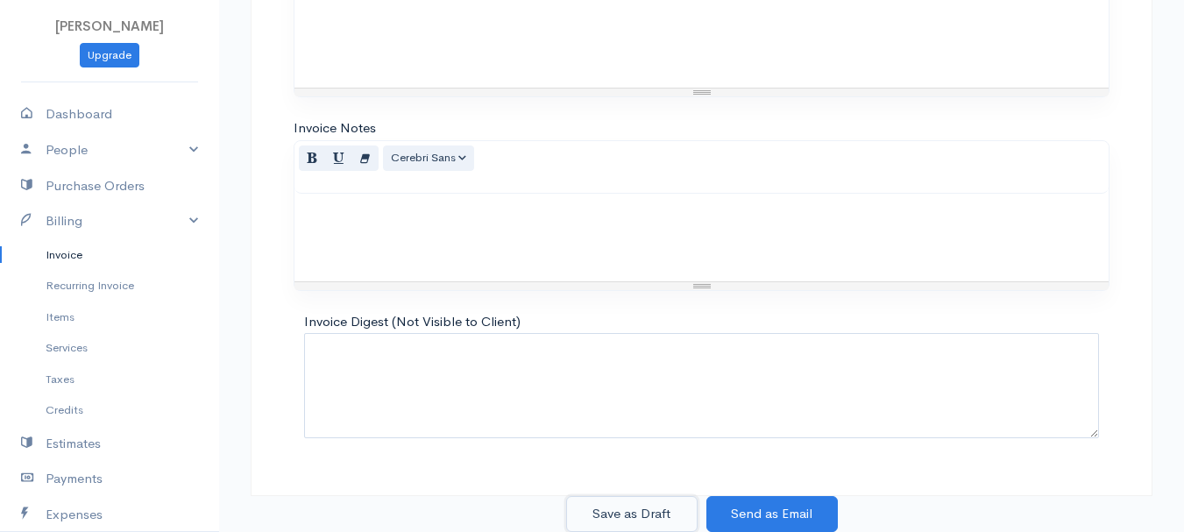
click at [657, 513] on button "Save as Draft" at bounding box center [631, 514] width 131 height 36
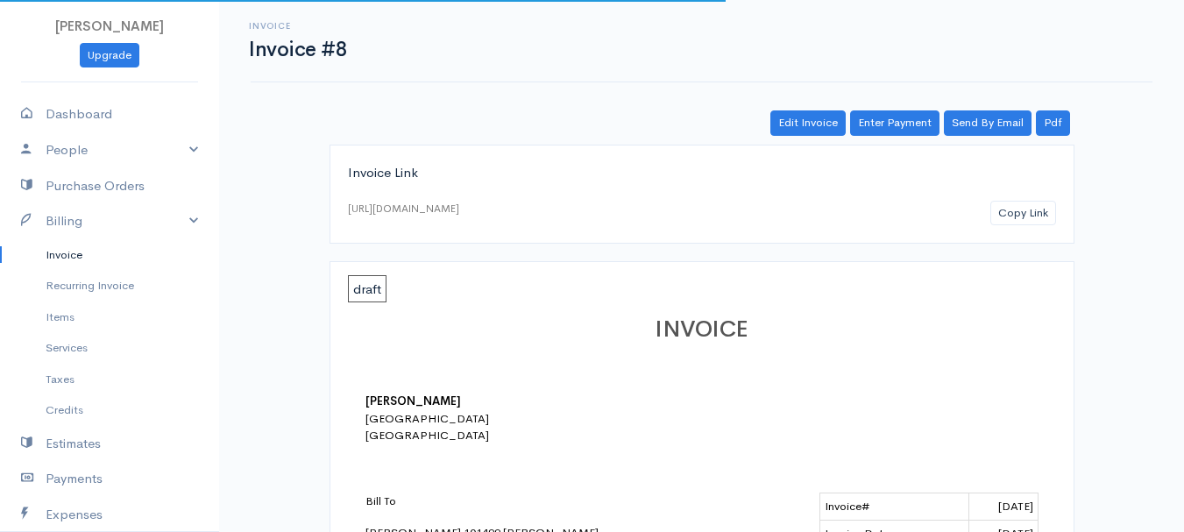
click at [59, 253] on link "Invoice" at bounding box center [109, 255] width 219 height 32
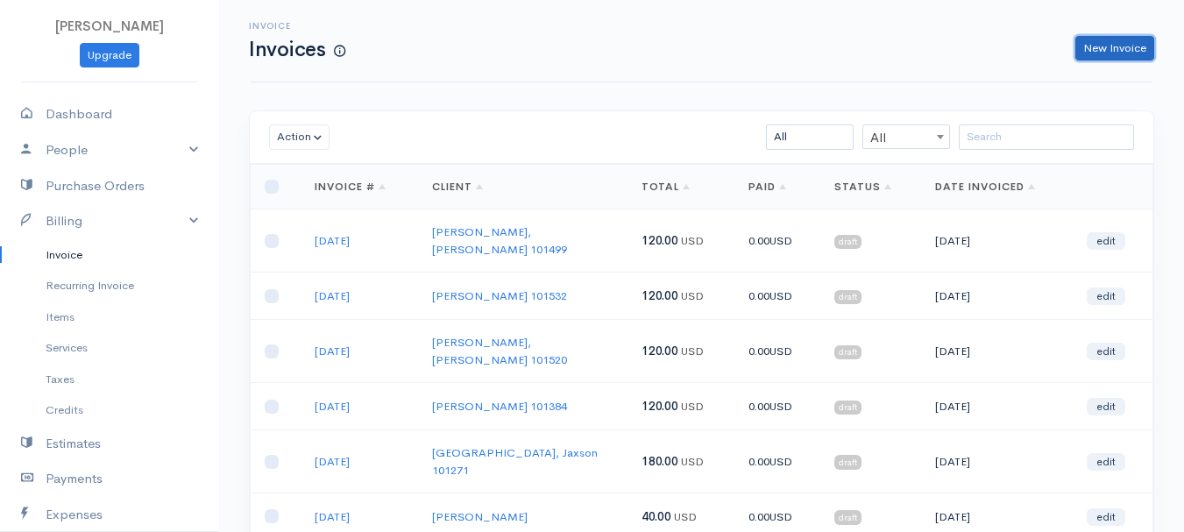
click at [1112, 50] on link "New Invoice" at bounding box center [1114, 48] width 79 height 25
select select "[GEOGRAPHIC_DATA]"
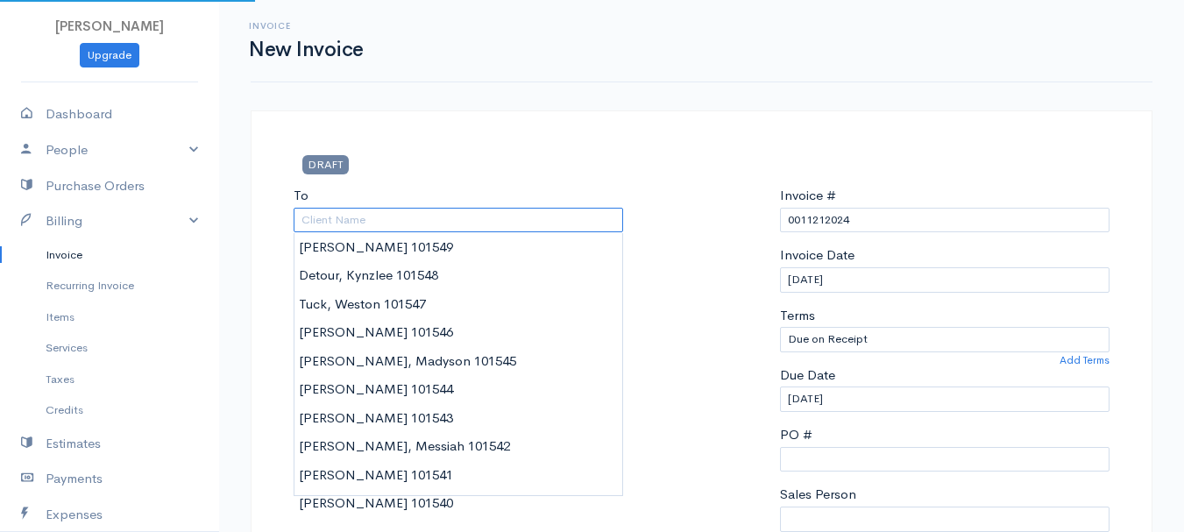
click at [428, 215] on input "To" at bounding box center [458, 220] width 329 height 25
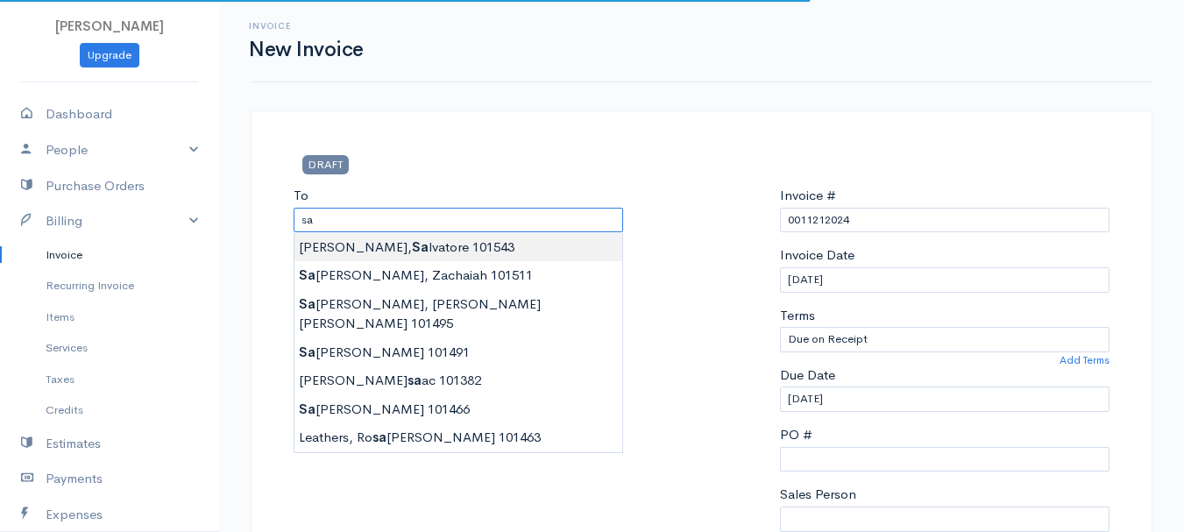
type input "[PERSON_NAME] 101543"
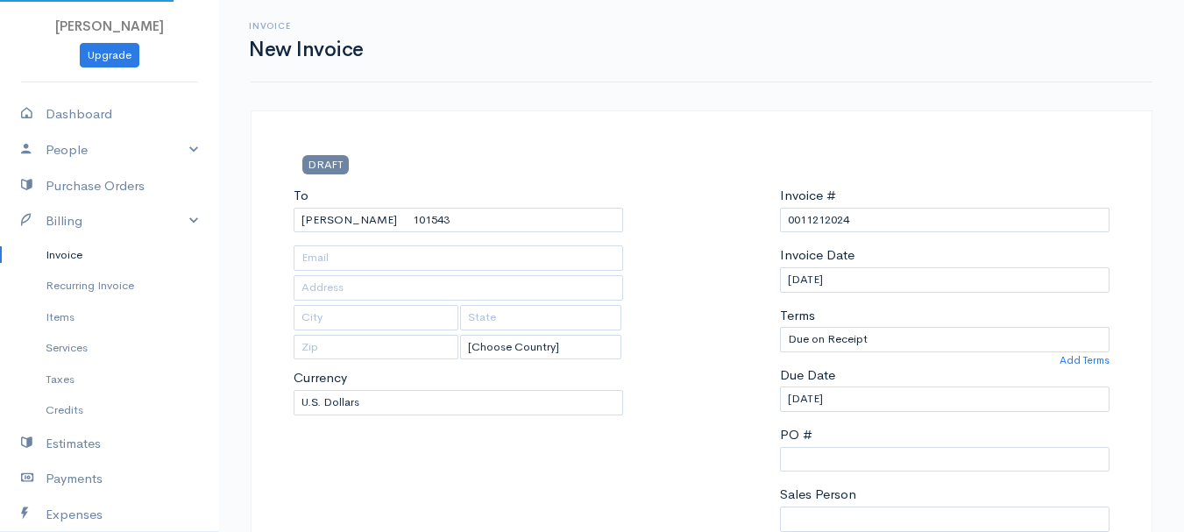
type input "[STREET_ADDRESS]"
type input "Orono"
type input "[US_STATE]"
type input "04473"
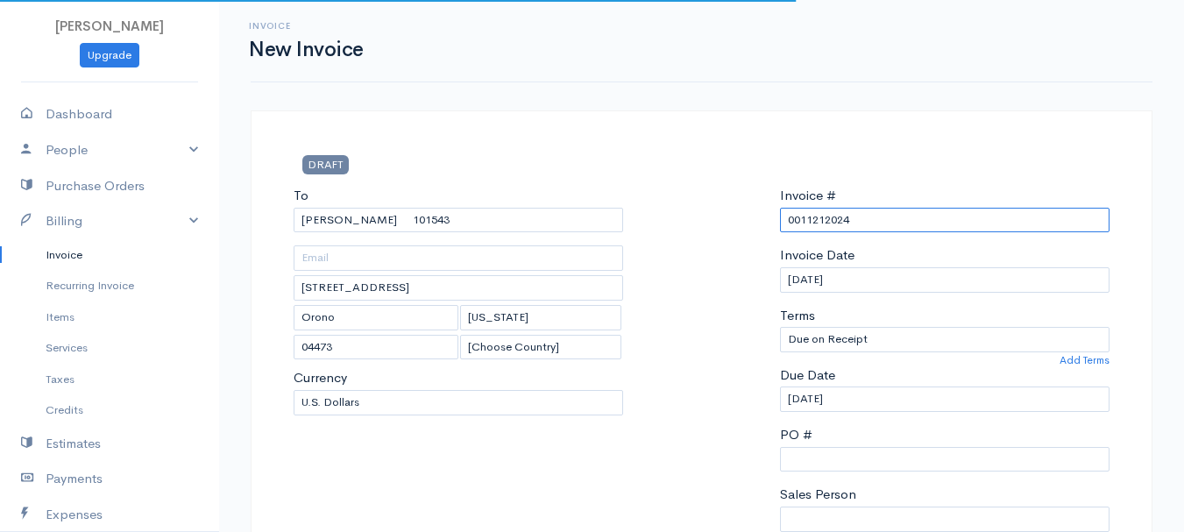
click at [805, 218] on input "0011212024" at bounding box center [944, 220] width 329 height 25
click at [806, 218] on input "0011212024" at bounding box center [944, 220] width 329 height 25
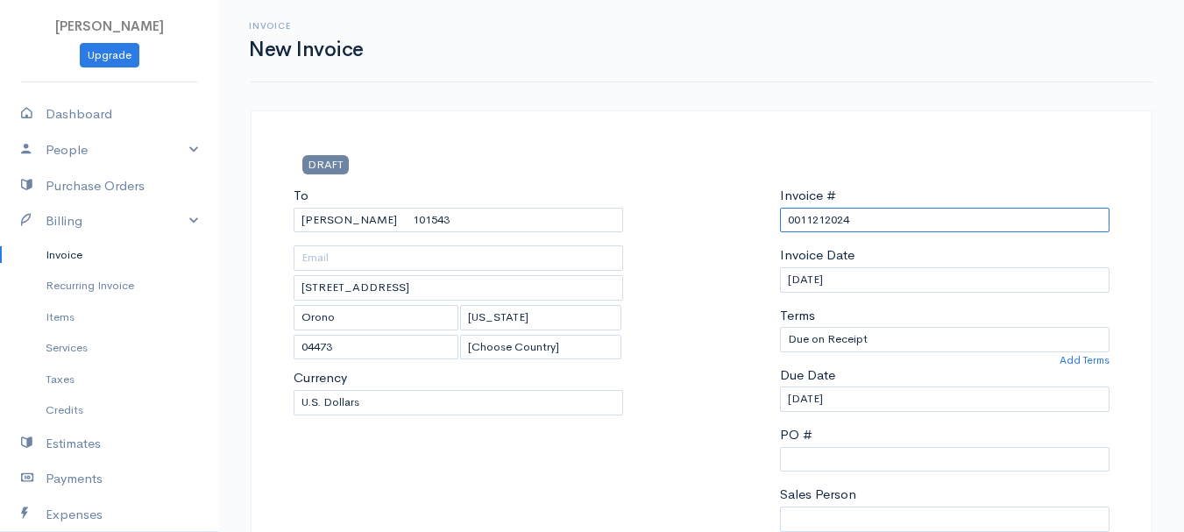
paste input "[DATE]"
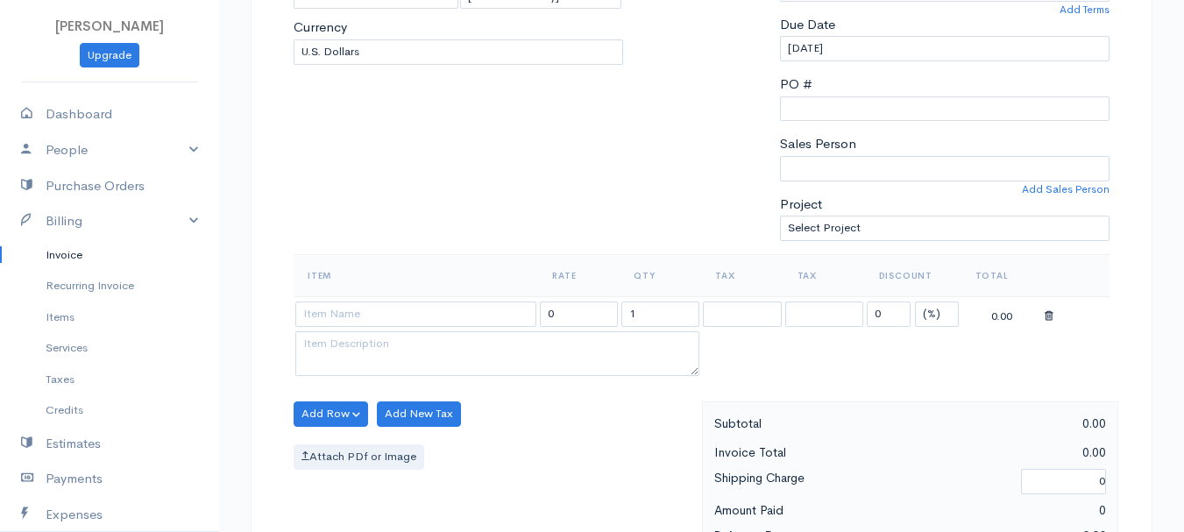
type input "[DATE]"
click at [929, 311] on select "(%) Flat" at bounding box center [937, 313] width 44 height 25
select select "2"
click at [915, 301] on select "(%) Flat" at bounding box center [937, 313] width 44 height 25
click at [666, 319] on input "1" at bounding box center [660, 313] width 78 height 25
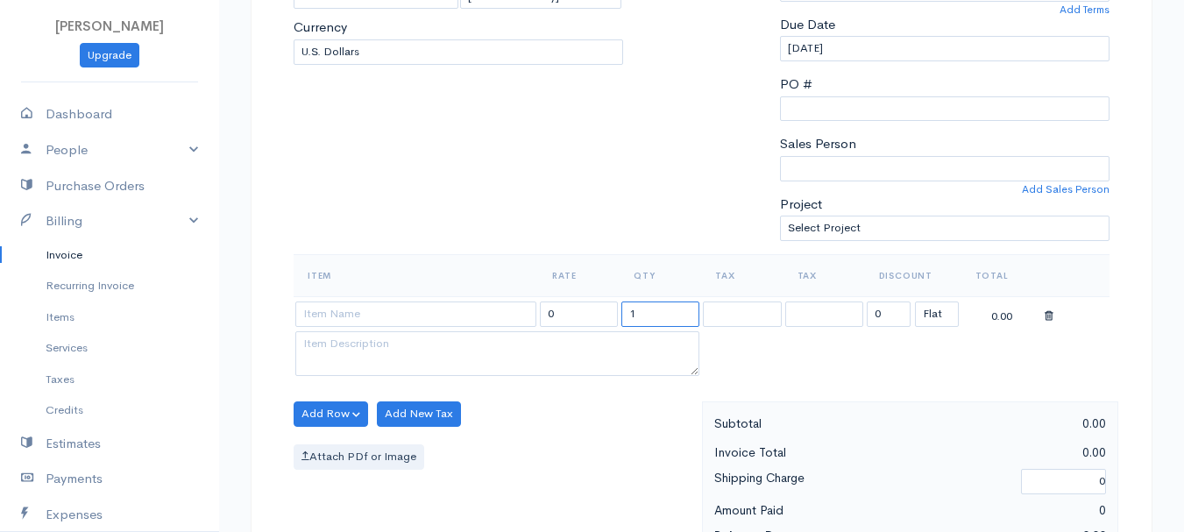
drag, startPoint x: 666, startPoint y: 319, endPoint x: 648, endPoint y: 315, distance: 18.7
click at [666, 319] on input "1" at bounding box center [660, 313] width 78 height 25
type input "2"
click at [452, 313] on input at bounding box center [415, 313] width 241 height 25
type input "97530"
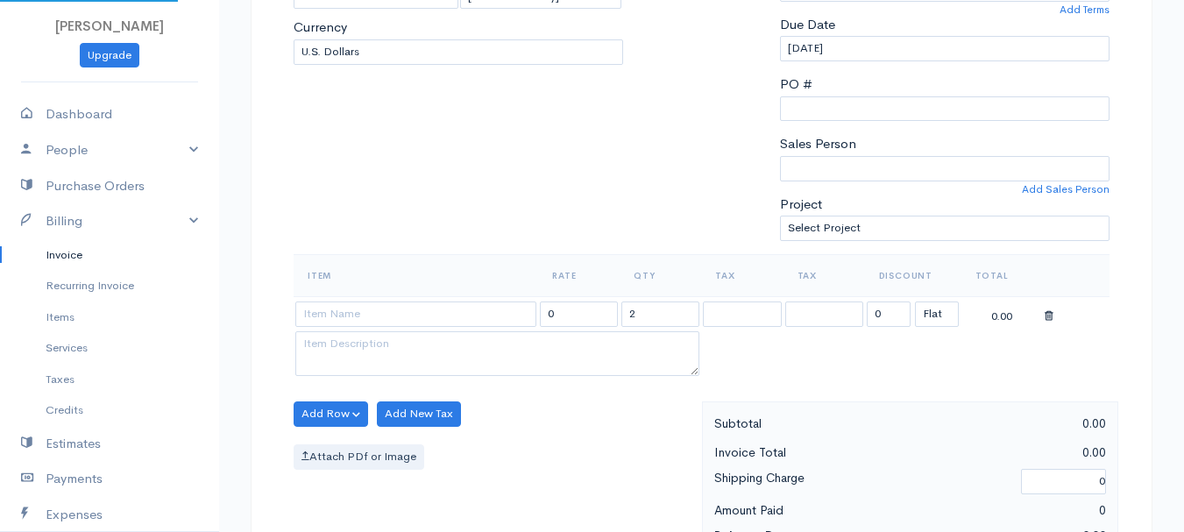
type input "60.00"
click at [467, 342] on body "[PERSON_NAME] Upgrade Dashboard People Clients Vendors Staff Users Purchase Ord…" at bounding box center [592, 407] width 1184 height 1515
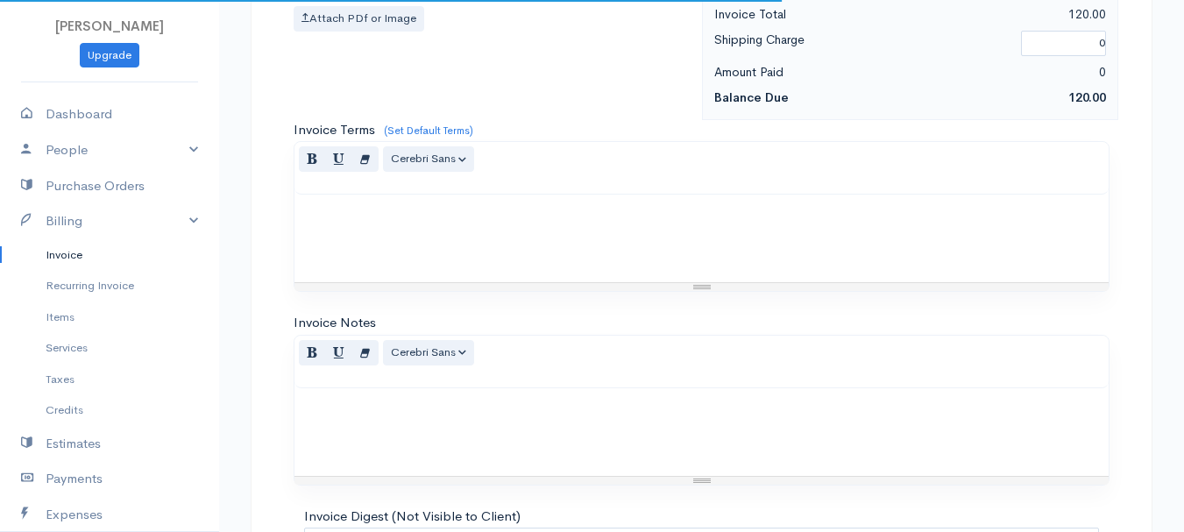
scroll to position [983, 0]
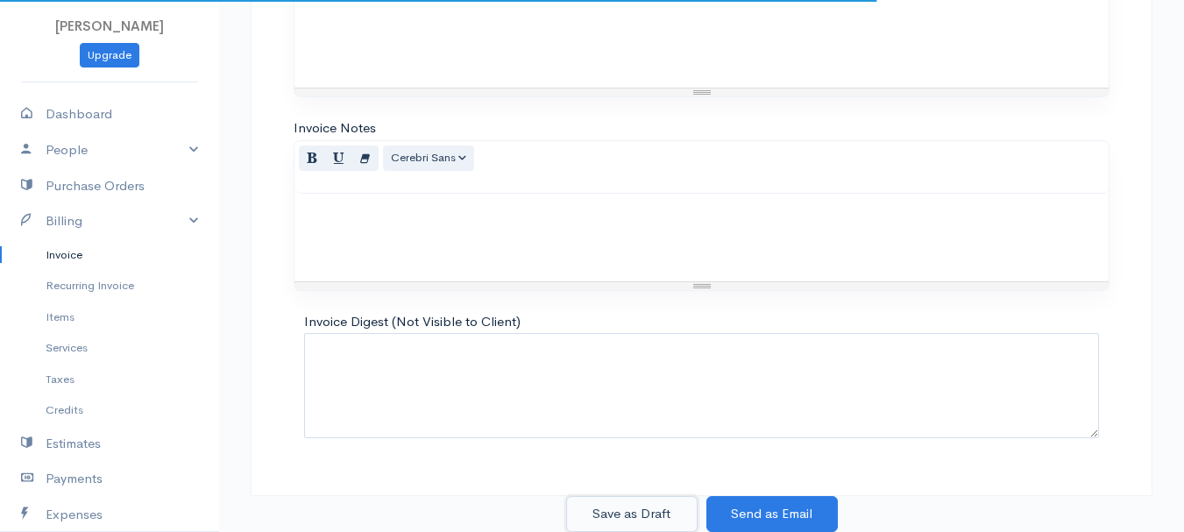
click at [632, 510] on button "Save as Draft" at bounding box center [631, 514] width 131 height 36
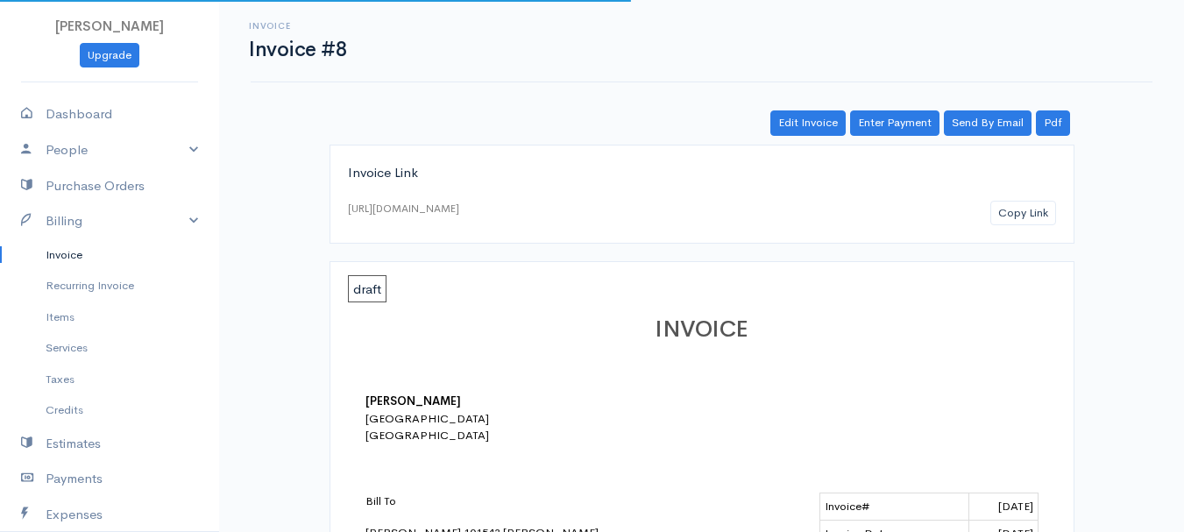
click at [66, 252] on link "Invoice" at bounding box center [109, 255] width 219 height 32
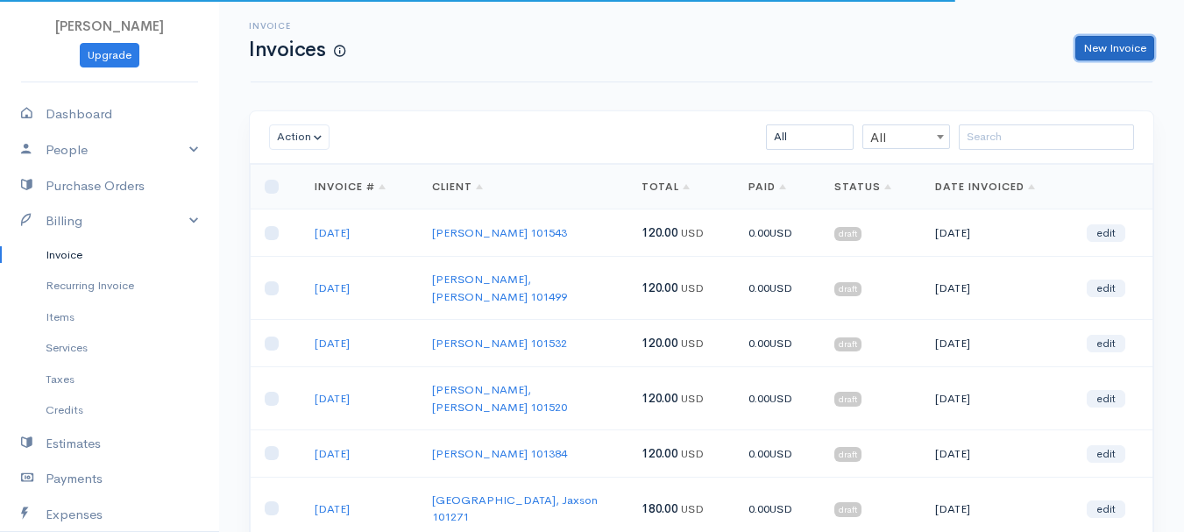
click at [1103, 42] on link "New Invoice" at bounding box center [1114, 48] width 79 height 25
select select "[GEOGRAPHIC_DATA]"
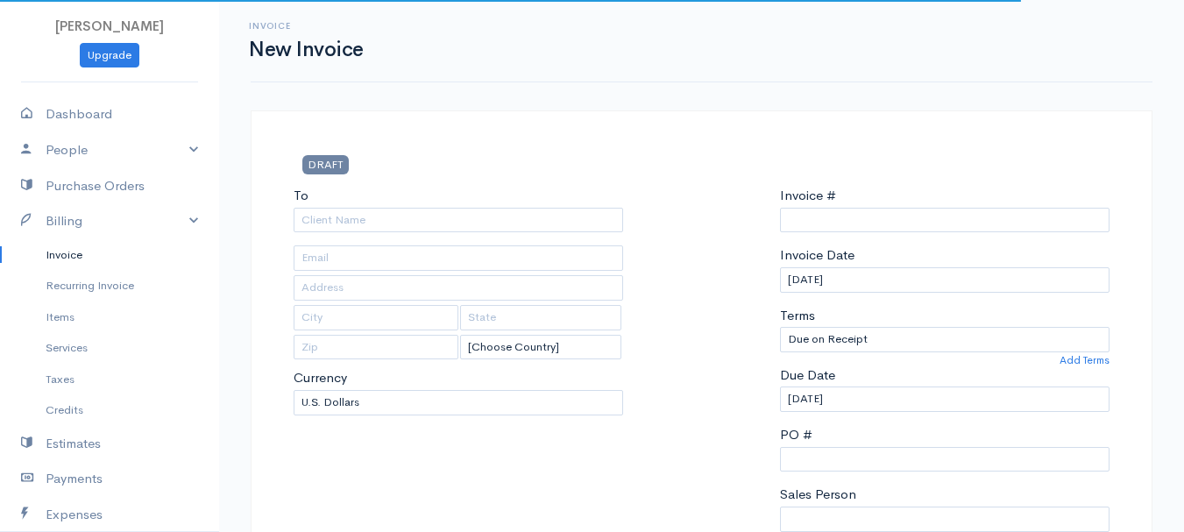
type input "0011212024"
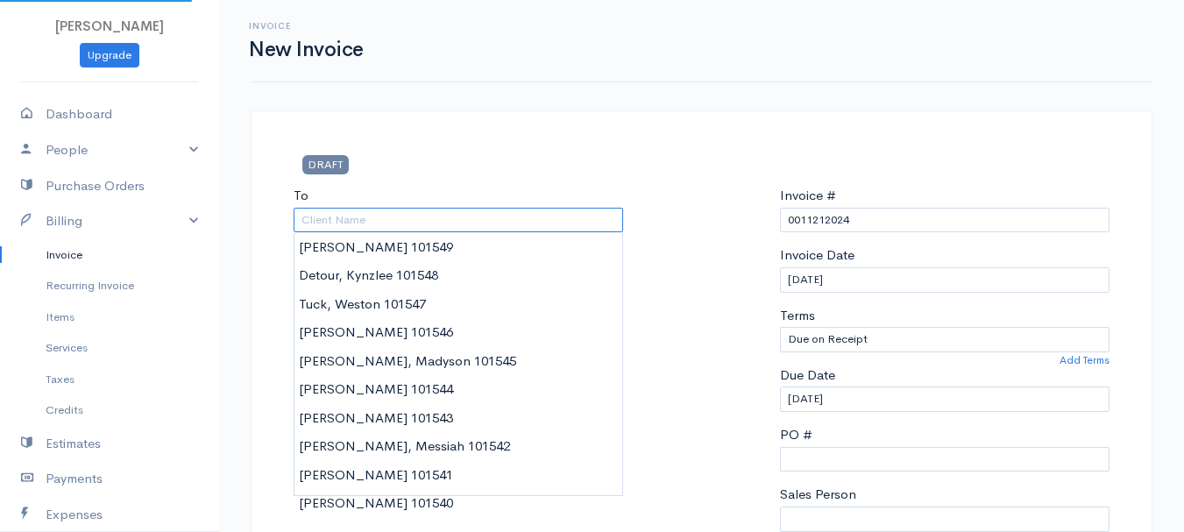
click at [350, 211] on input "To" at bounding box center [458, 220] width 329 height 25
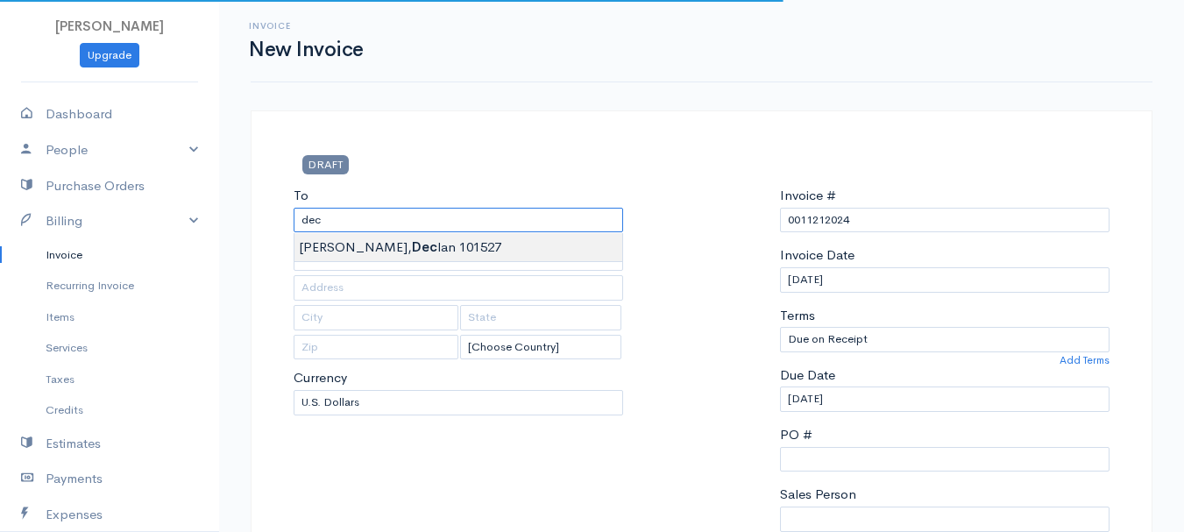
type input "[PERSON_NAME] 101527"
type input "[STREET_ADDRESS][PERSON_NAME]"
type input "Holden"
type input "[US_STATE]"
type input "04429"
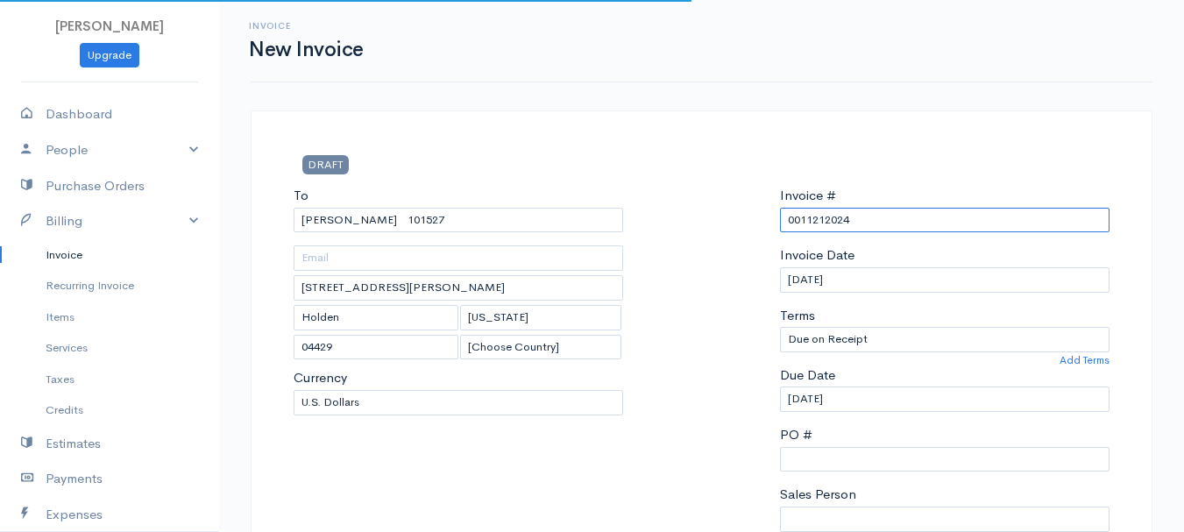
click at [879, 221] on input "0011212024" at bounding box center [944, 220] width 329 height 25
paste input "[DATE]"
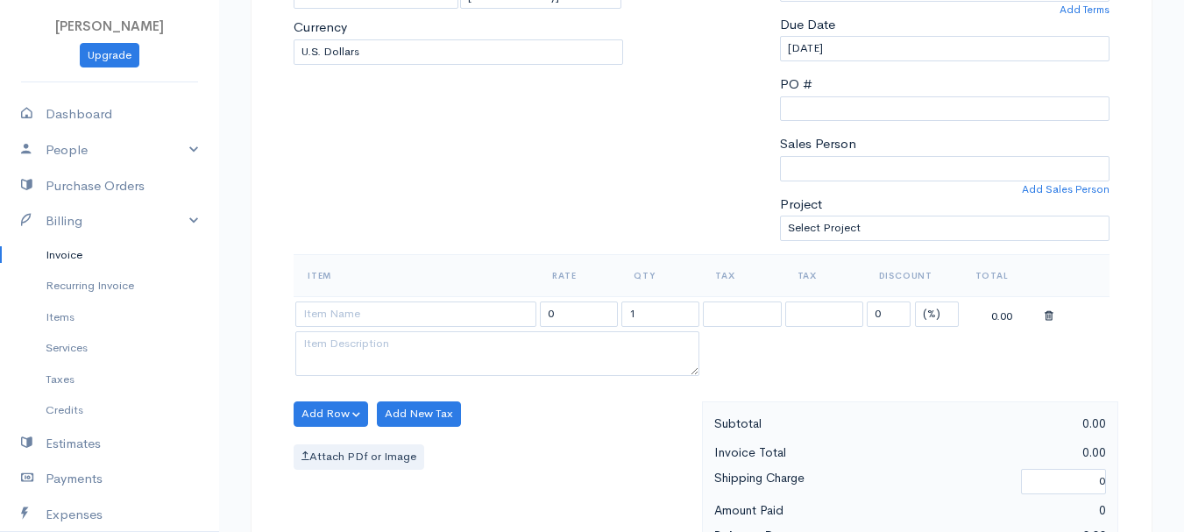
type input "[DATE]"
drag, startPoint x: 948, startPoint y: 315, endPoint x: 946, endPoint y: 324, distance: 9.8
click at [948, 315] on select "(%) Flat" at bounding box center [937, 313] width 44 height 25
select select "2"
click at [915, 301] on select "(%) Flat" at bounding box center [937, 313] width 44 height 25
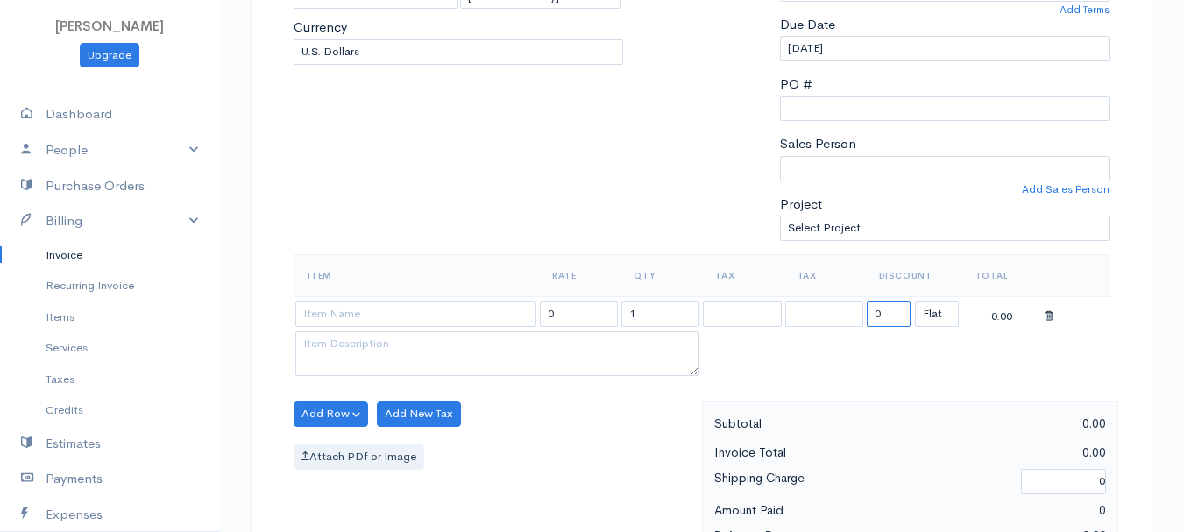
click at [885, 311] on input "0" at bounding box center [889, 313] width 44 height 25
type input "70"
click at [648, 315] on input "1" at bounding box center [660, 313] width 78 height 25
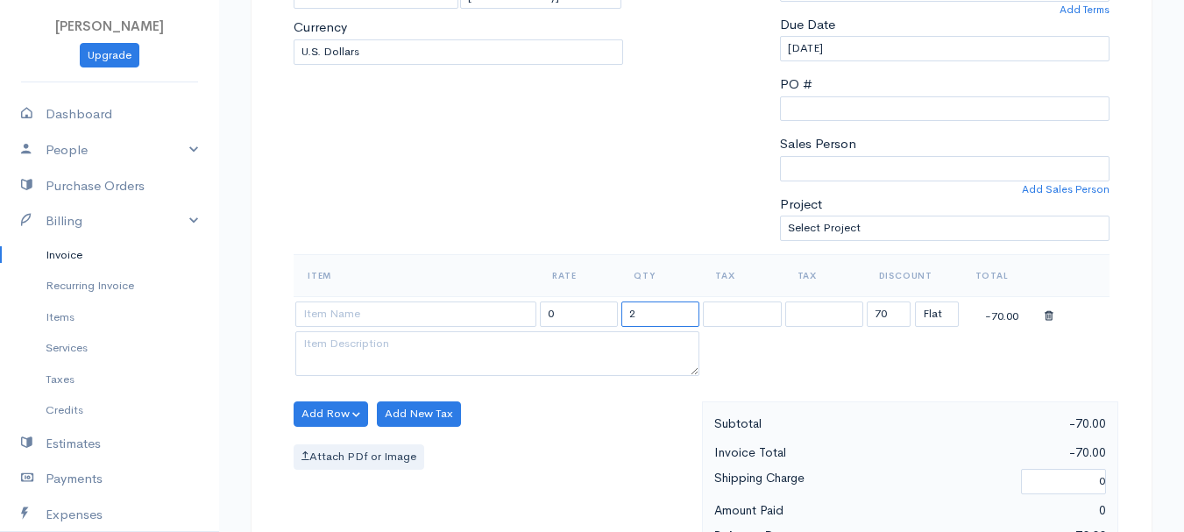
type input "2"
click at [424, 309] on input at bounding box center [415, 313] width 241 height 25
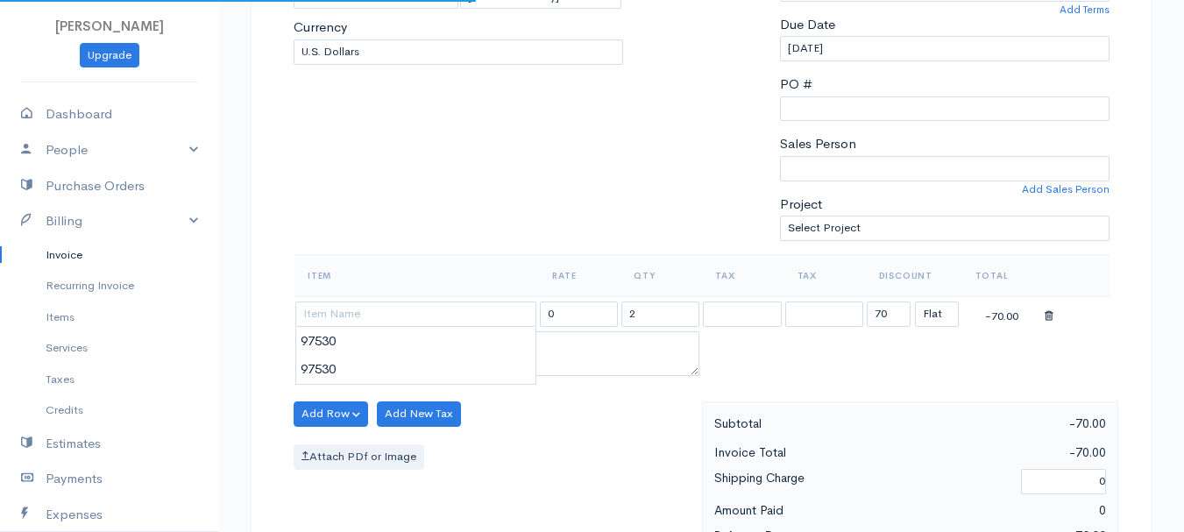
type input "97530"
type input "60.00"
click at [436, 352] on body "[PERSON_NAME] Upgrade Dashboard People Clients Vendors Staff Users Purchase Ord…" at bounding box center [592, 407] width 1184 height 1515
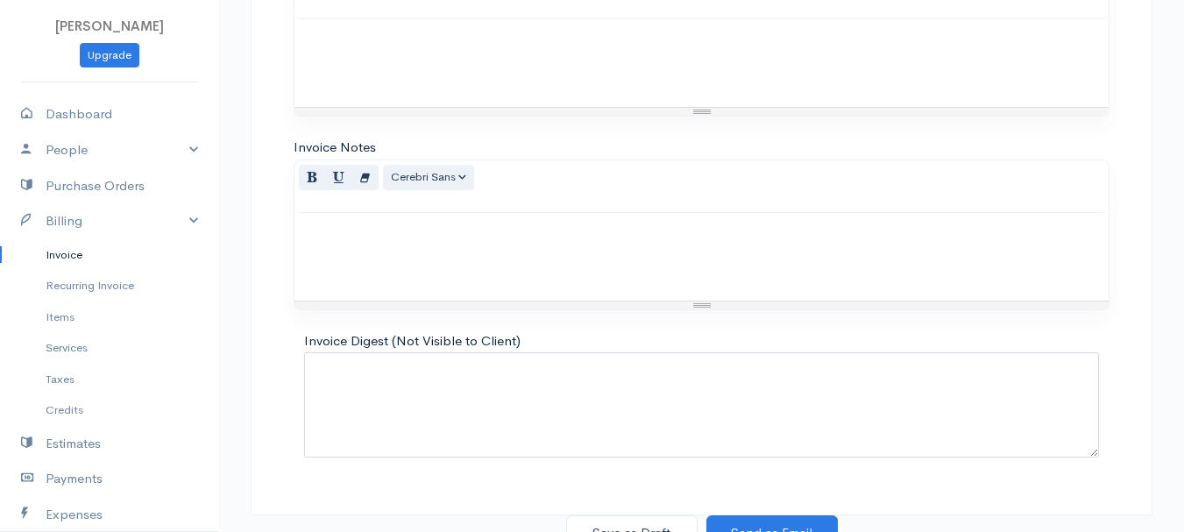
scroll to position [983, 0]
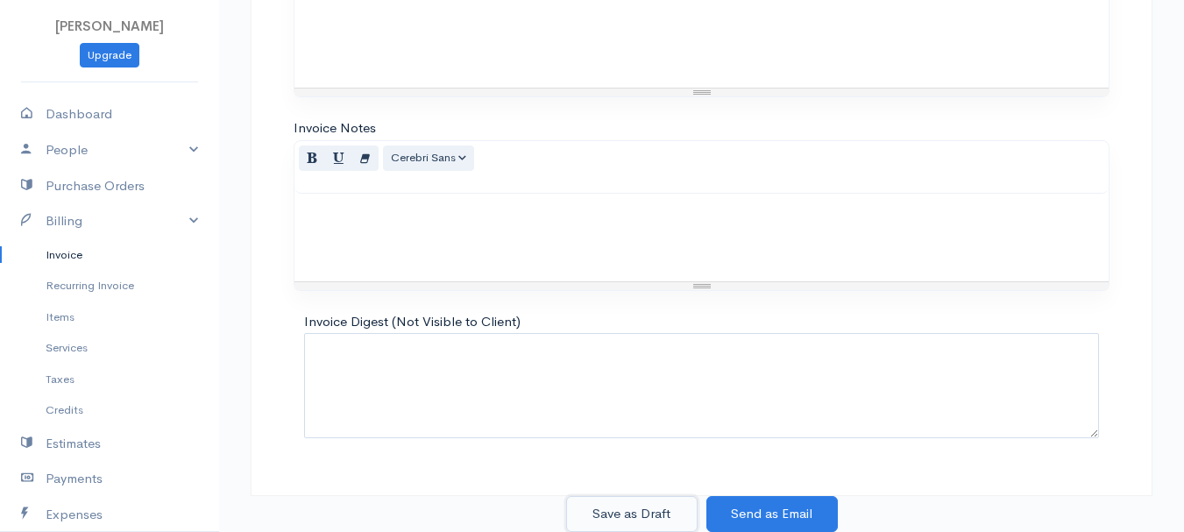
click at [609, 520] on button "Save as Draft" at bounding box center [631, 514] width 131 height 36
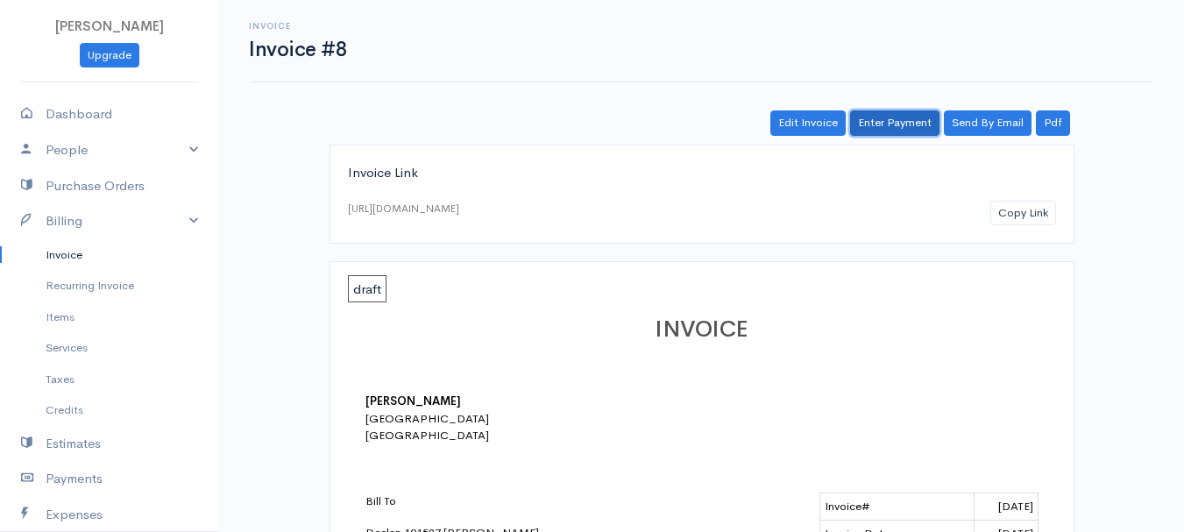
click at [896, 122] on link "Enter Payment" at bounding box center [894, 122] width 89 height 25
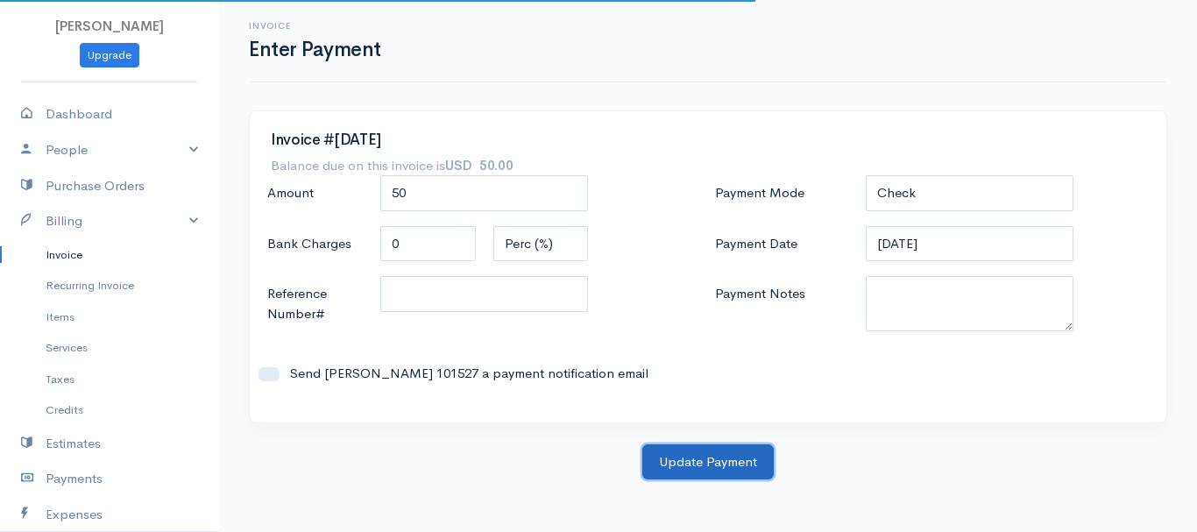
click at [759, 457] on button "Update Payment" at bounding box center [707, 462] width 131 height 36
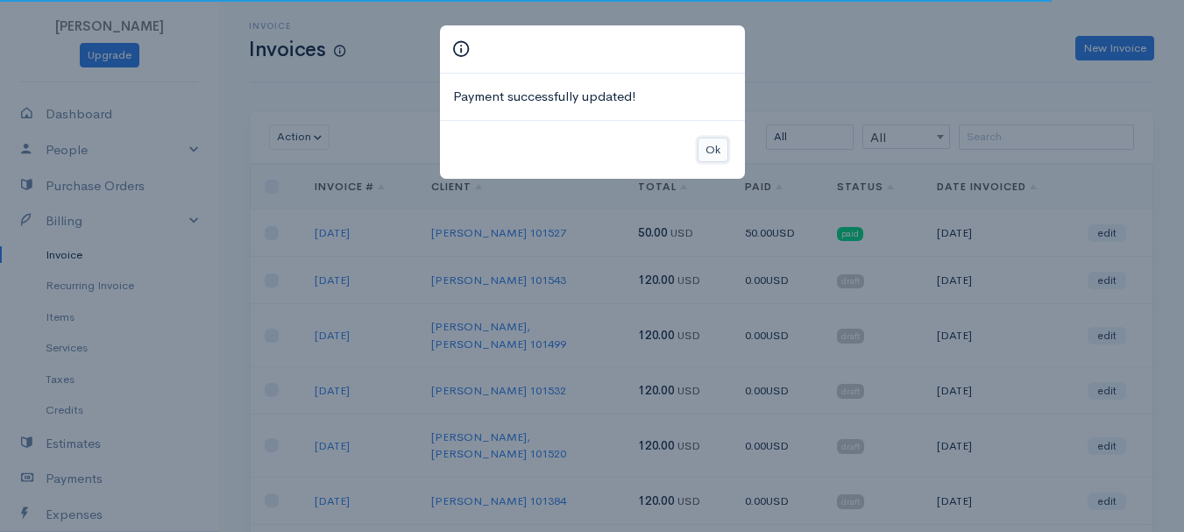
click at [705, 143] on button "Ok" at bounding box center [712, 150] width 31 height 25
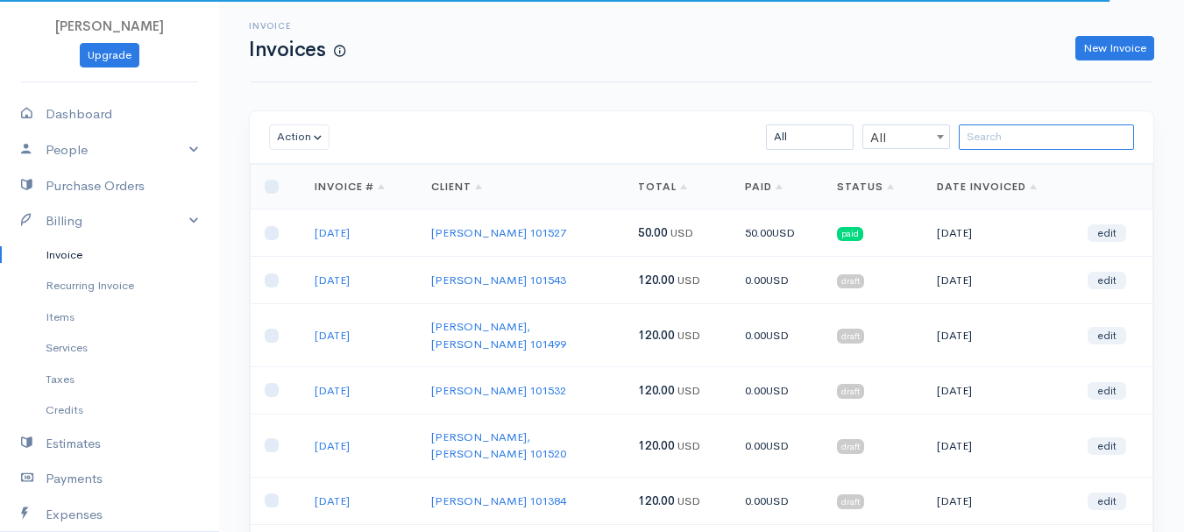
click at [1016, 124] on input "search" at bounding box center [1046, 136] width 175 height 25
